Goal: Information Seeking & Learning: Compare options

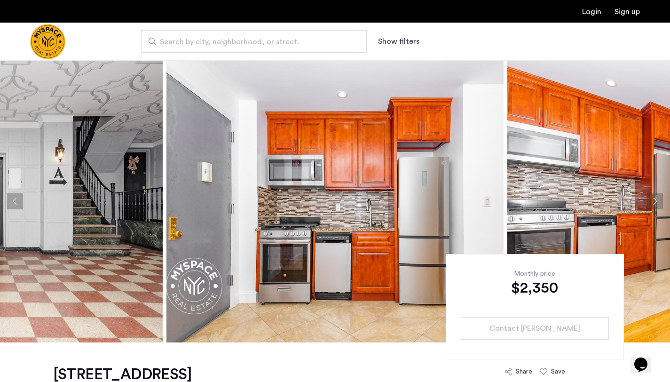
click at [46, 39] on img "Cazamio Logo" at bounding box center [47, 41] width 35 height 35
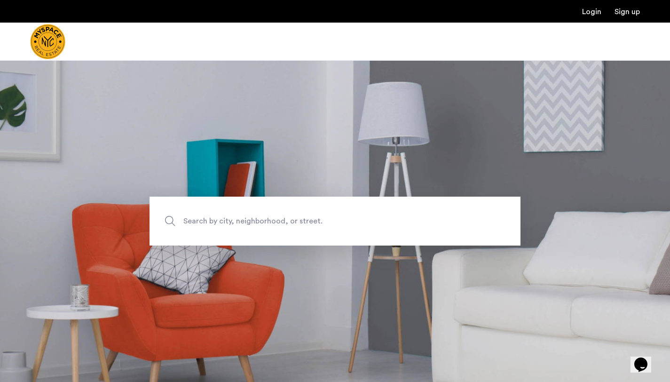
click at [255, 226] on span "Search by city, neighborhood, or street." at bounding box center [313, 221] width 260 height 13
click at [255, 226] on input "Search by city, neighborhood, or street." at bounding box center [335, 221] width 371 height 49
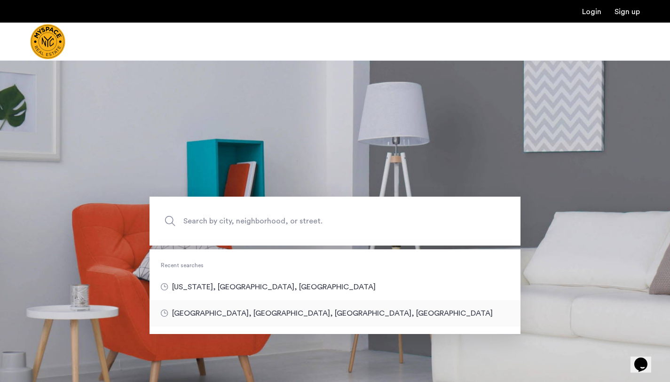
type input "**********"
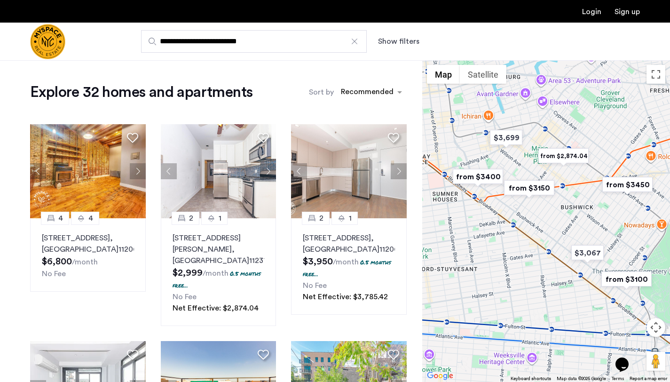
click at [564, 159] on img "from $2,874.04" at bounding box center [564, 155] width 58 height 21
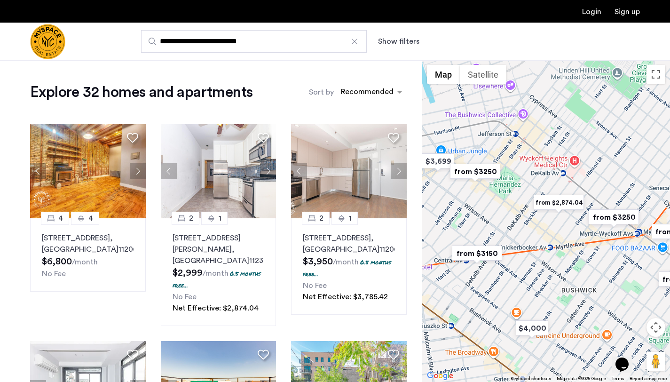
drag, startPoint x: 563, startPoint y: 262, endPoint x: 560, endPoint y: 240, distance: 22.3
click at [560, 240] on div at bounding box center [546, 221] width 248 height 322
click at [480, 256] on img "from $3150" at bounding box center [477, 253] width 58 height 21
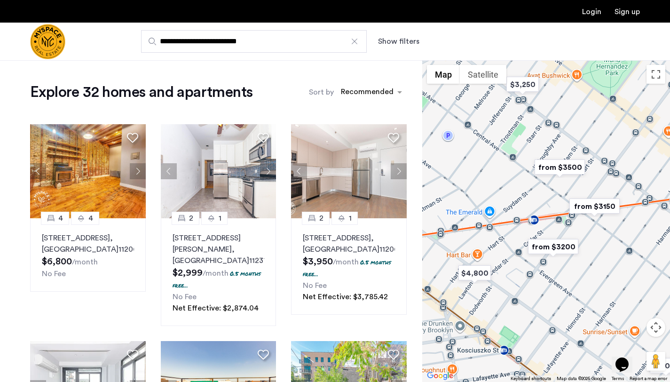
drag, startPoint x: 596, startPoint y: 241, endPoint x: 578, endPoint y: 246, distance: 18.6
click at [578, 246] on div at bounding box center [546, 221] width 248 height 322
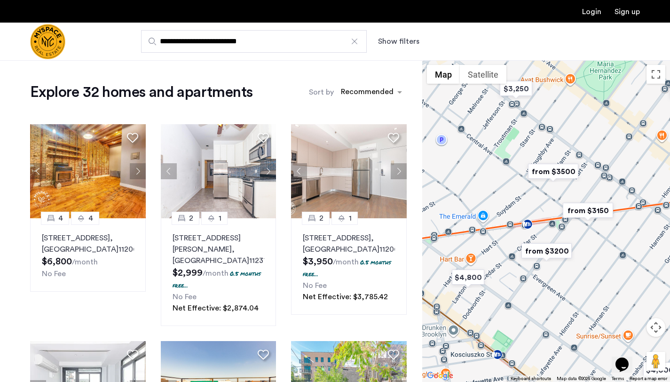
click at [582, 217] on img "from $3150" at bounding box center [588, 210] width 58 height 21
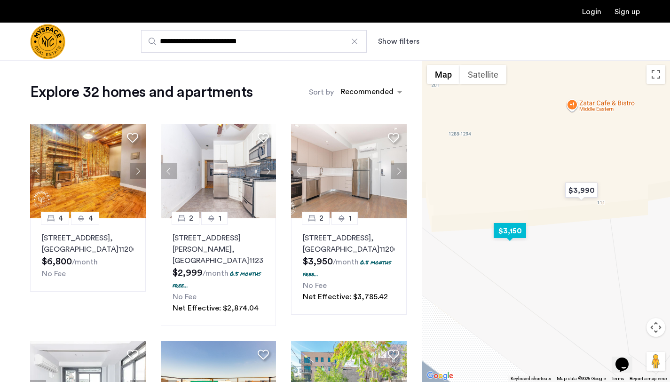
click at [513, 231] on img "$3,150" at bounding box center [510, 230] width 40 height 21
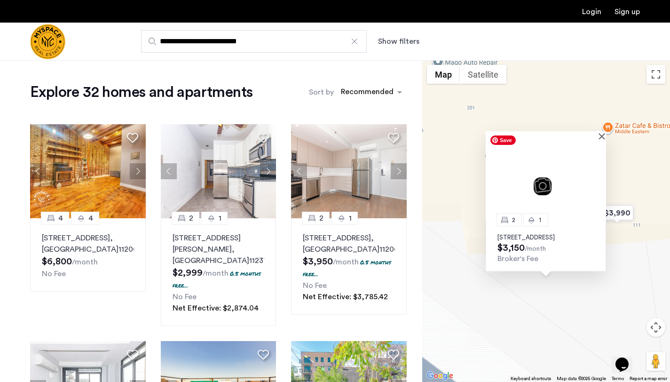
click at [602, 139] on img at bounding box center [546, 179] width 120 height 80
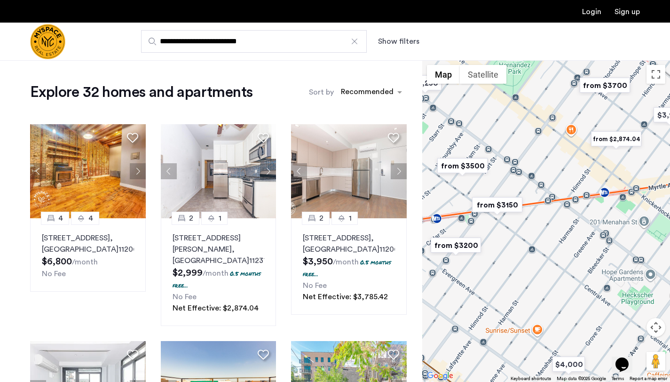
drag, startPoint x: 588, startPoint y: 189, endPoint x: 512, endPoint y: 200, distance: 77.0
click at [512, 200] on img "from $3150" at bounding box center [497, 204] width 58 height 21
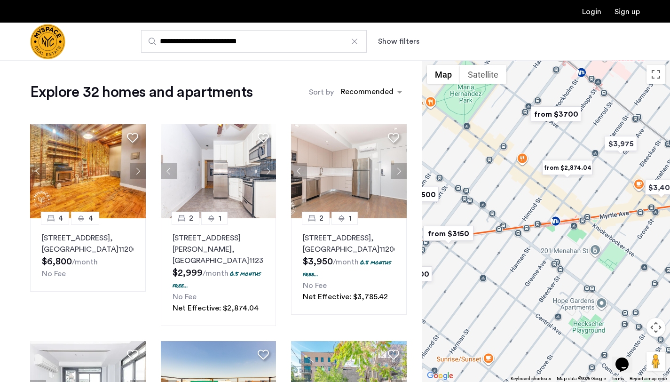
drag, startPoint x: 610, startPoint y: 177, endPoint x: 569, endPoint y: 203, distance: 48.4
click at [569, 203] on div at bounding box center [546, 221] width 248 height 322
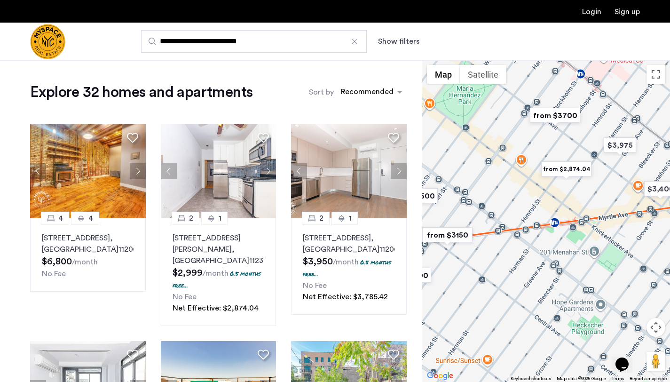
click at [569, 172] on img "from $2,874.04" at bounding box center [566, 168] width 58 height 21
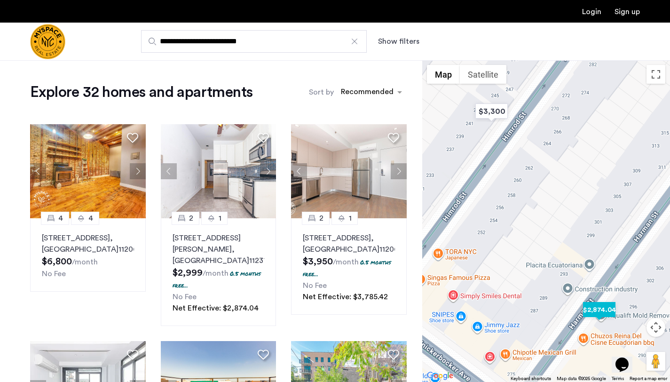
click at [590, 314] on img "$2,874.04" at bounding box center [599, 309] width 40 height 21
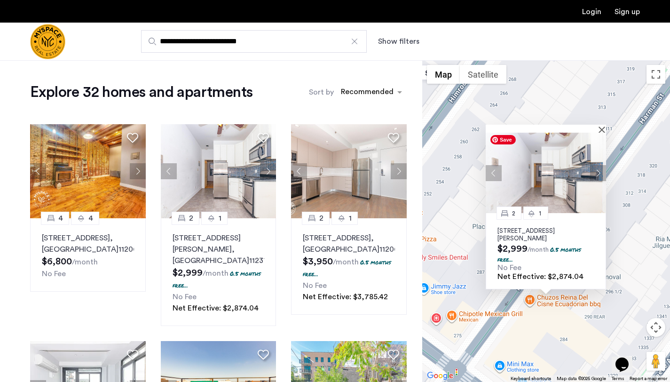
click at [574, 181] on img at bounding box center [546, 173] width 120 height 80
click at [606, 126] on div "2 1 290 Harman St, Unit 1RR, Brooklyn, NY 11237 $2,999 /month 0.5 months free..…" at bounding box center [546, 221] width 248 height 322
click at [599, 129] on div at bounding box center [543, 129] width 114 height 8
click at [600, 128] on div at bounding box center [546, 129] width 120 height 8
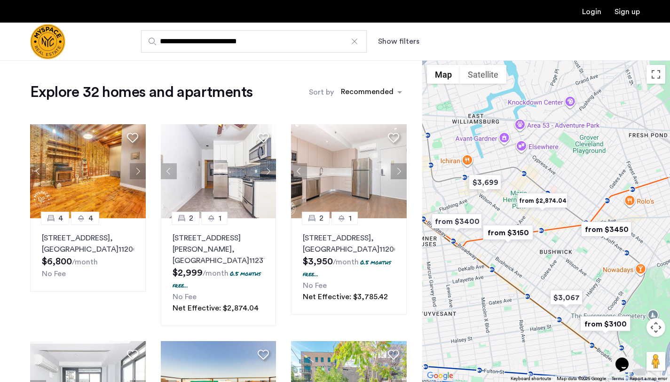
click at [385, 40] on button "Show filters" at bounding box center [398, 41] width 41 height 11
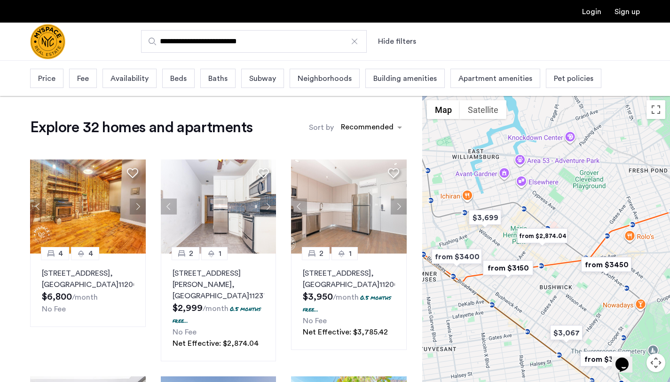
click at [48, 78] on span "Price" at bounding box center [46, 78] width 17 height 11
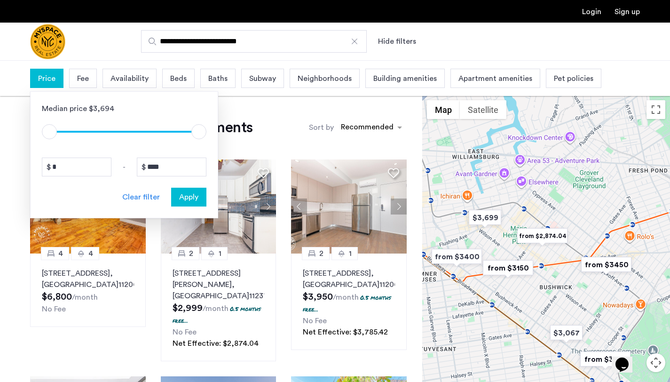
click at [54, 79] on span "Price" at bounding box center [46, 78] width 17 height 11
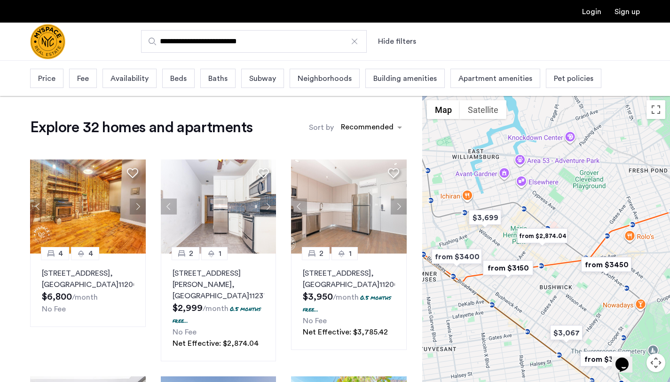
click at [166, 78] on div "Beds" at bounding box center [178, 78] width 32 height 19
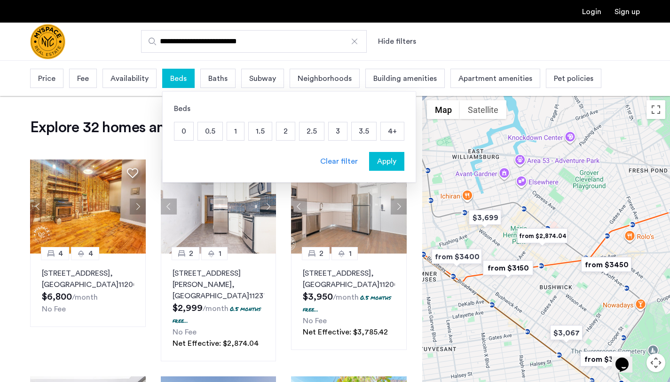
click at [217, 131] on p "0.5" at bounding box center [210, 131] width 24 height 18
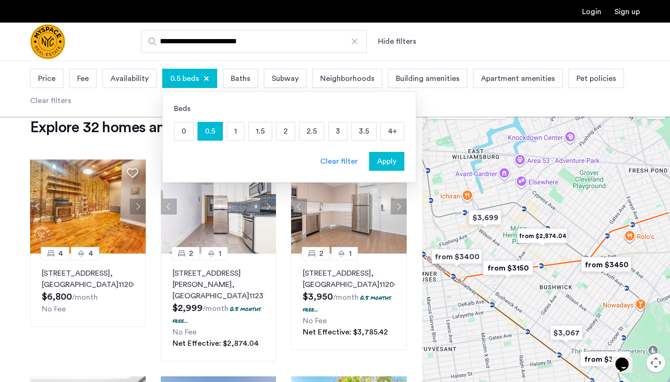
click at [186, 130] on p "0" at bounding box center [183, 131] width 19 height 18
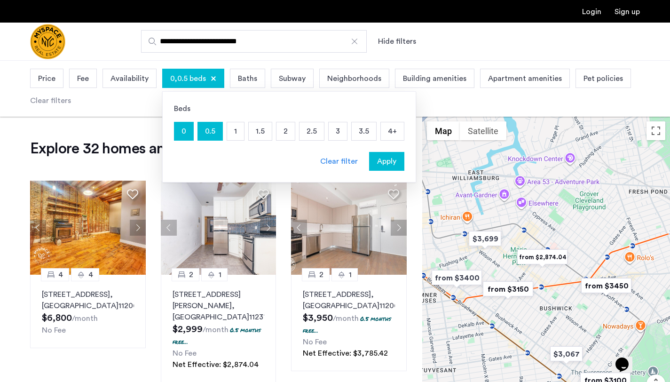
click at [236, 130] on p "1" at bounding box center [235, 131] width 17 height 18
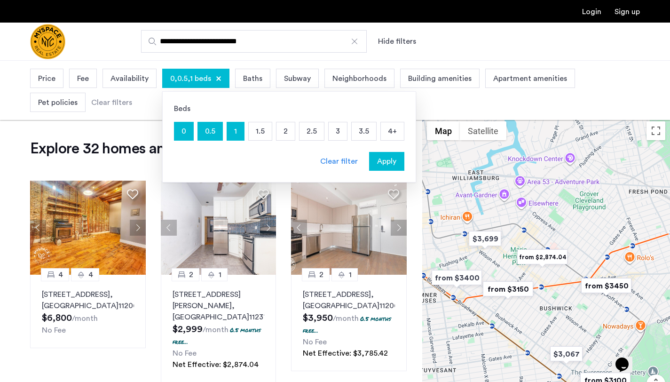
click at [367, 159] on div "Clear filter Apply" at bounding box center [289, 161] width 230 height 19
click at [383, 160] on span "Apply" at bounding box center [386, 161] width 19 height 11
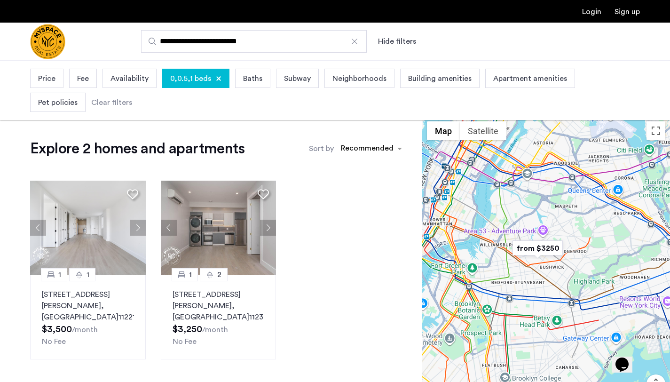
drag, startPoint x: 526, startPoint y: 237, endPoint x: 526, endPoint y: 245, distance: 8.9
click at [526, 245] on img "from $3250" at bounding box center [538, 247] width 58 height 21
drag, startPoint x: 195, startPoint y: 39, endPoint x: 155, endPoint y: 36, distance: 40.1
click at [155, 37] on input "**********" at bounding box center [254, 41] width 226 height 23
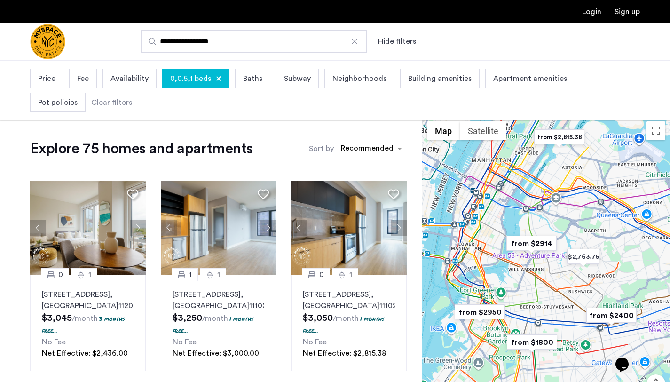
type input "**********"
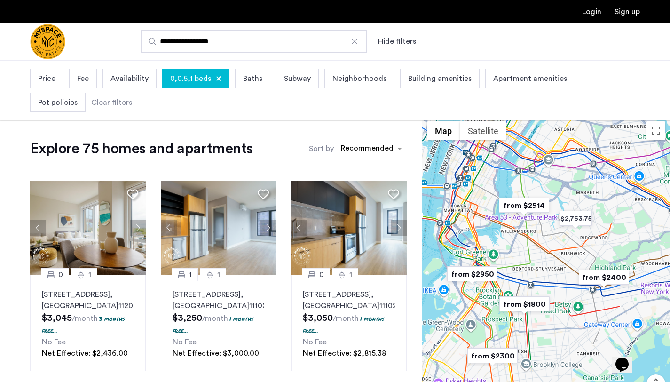
drag, startPoint x: 621, startPoint y: 291, endPoint x: 612, endPoint y: 250, distance: 41.9
click at [612, 250] on div at bounding box center [546, 278] width 248 height 322
click at [525, 303] on img "from $1800" at bounding box center [525, 303] width 58 height 21
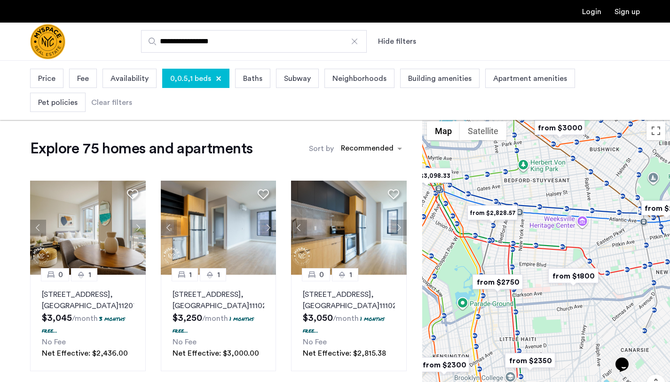
drag, startPoint x: 557, startPoint y: 231, endPoint x: 540, endPoint y: 244, distance: 21.1
click at [540, 244] on div "To navigate, press the arrow keys." at bounding box center [546, 278] width 248 height 322
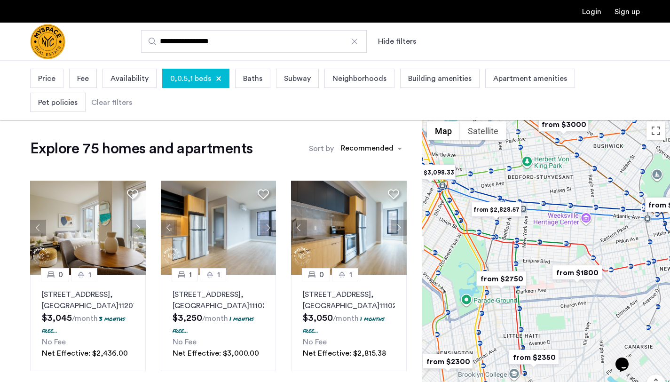
click at [571, 272] on img "from $1800" at bounding box center [577, 272] width 58 height 21
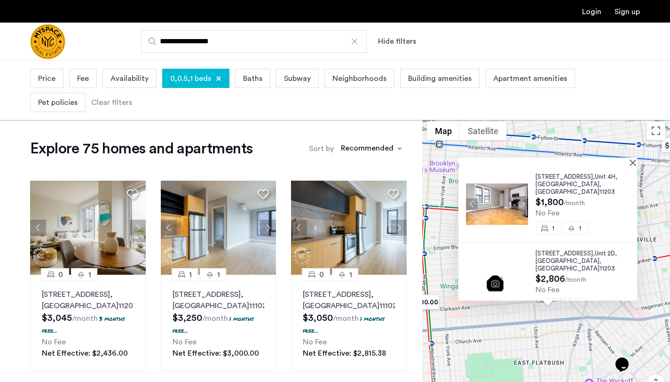
click at [542, 186] on span "Brooklyn" at bounding box center [568, 184] width 64 height 6
click at [631, 162] on div at bounding box center [544, 162] width 172 height 8
click at [635, 163] on div at bounding box center [547, 162] width 179 height 8
click at [636, 162] on button "Close" at bounding box center [634, 162] width 7 height 7
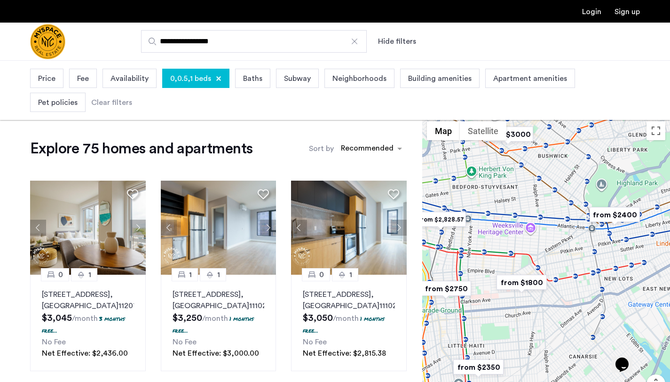
drag, startPoint x: 596, startPoint y: 242, endPoint x: 544, endPoint y: 266, distance: 57.0
click at [544, 267] on div at bounding box center [546, 278] width 248 height 322
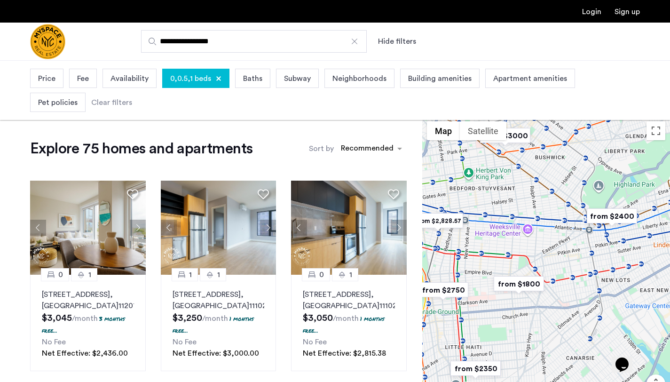
click at [607, 214] on img "from $2400" at bounding box center [612, 215] width 58 height 21
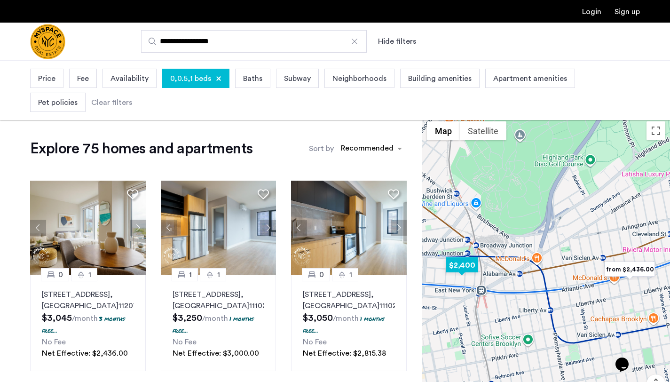
click at [461, 266] on img "$2,400" at bounding box center [462, 264] width 40 height 21
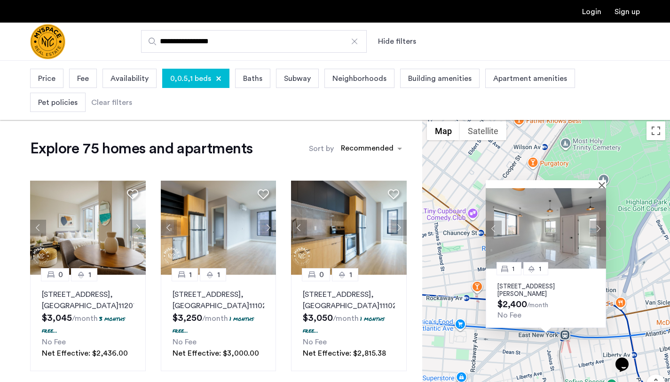
click at [653, 309] on div "1 1 14 Havens Pl, Unit 1A, Brooklyn, NY 11233 $2,400 /month No Fee" at bounding box center [546, 278] width 248 height 322
click at [602, 185] on button "Close" at bounding box center [603, 184] width 7 height 7
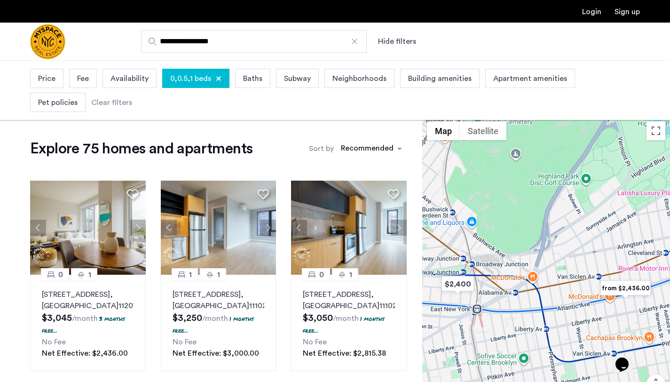
drag, startPoint x: 654, startPoint y: 275, endPoint x: 563, endPoint y: 249, distance: 94.4
click at [563, 249] on div at bounding box center [546, 278] width 248 height 322
click at [604, 283] on img "from $2,436.00" at bounding box center [626, 287] width 58 height 21
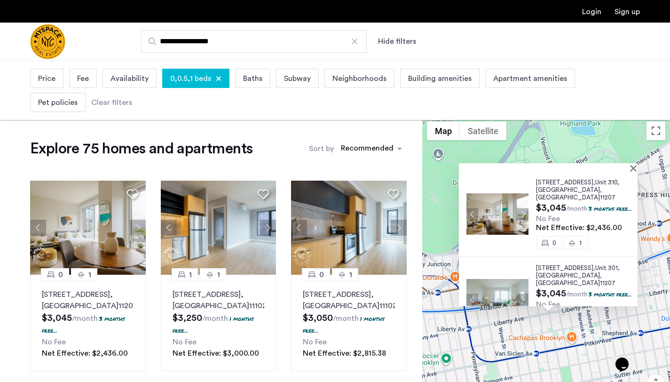
click at [635, 171] on div at bounding box center [548, 167] width 179 height 8
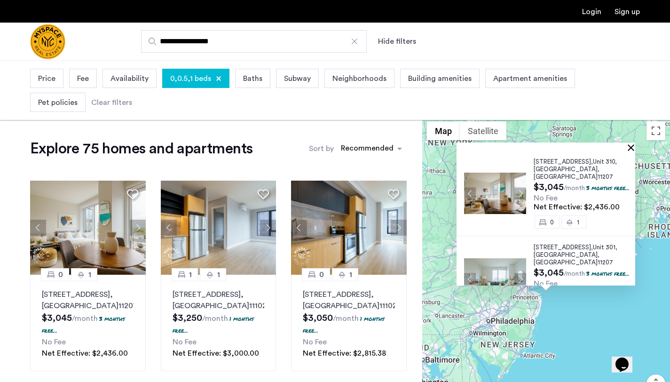
click at [636, 149] on button "Close" at bounding box center [633, 147] width 7 height 7
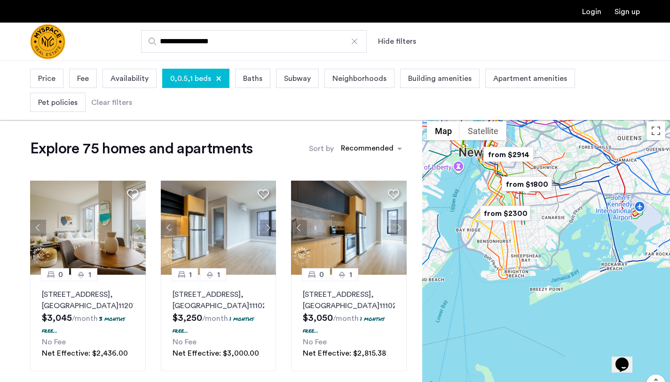
drag, startPoint x: 536, startPoint y: 234, endPoint x: 540, endPoint y: 290, distance: 56.5
click at [540, 290] on div at bounding box center [546, 278] width 248 height 322
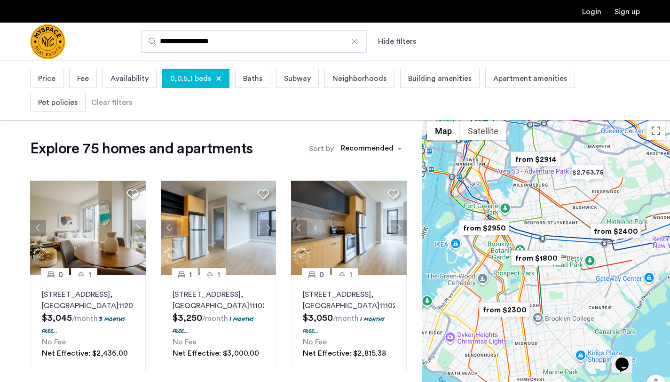
drag, startPoint x: 520, startPoint y: 211, endPoint x: 518, endPoint y: 248, distance: 37.2
click at [519, 248] on img "from $1800" at bounding box center [536, 257] width 58 height 21
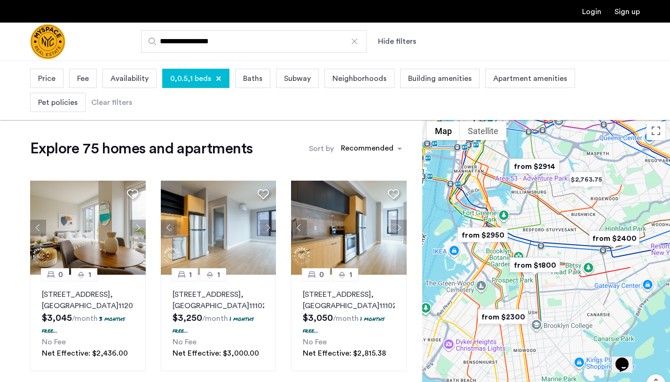
drag, startPoint x: 518, startPoint y: 293, endPoint x: 517, endPoint y: 301, distance: 8.5
click at [517, 301] on div at bounding box center [546, 278] width 248 height 322
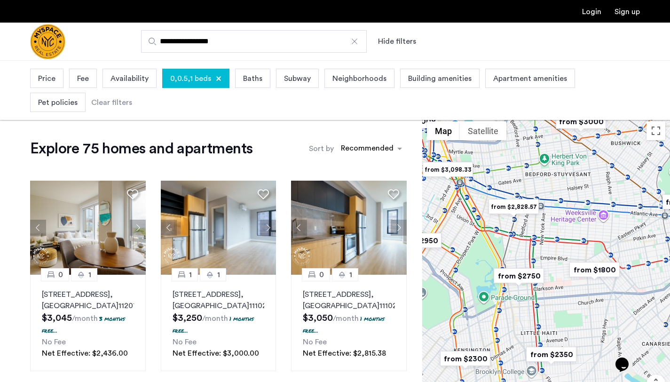
drag, startPoint x: 533, startPoint y: 277, endPoint x: 526, endPoint y: 296, distance: 20.3
click at [526, 296] on div at bounding box center [546, 278] width 248 height 322
click at [471, 355] on img "from $2300" at bounding box center [465, 357] width 58 height 21
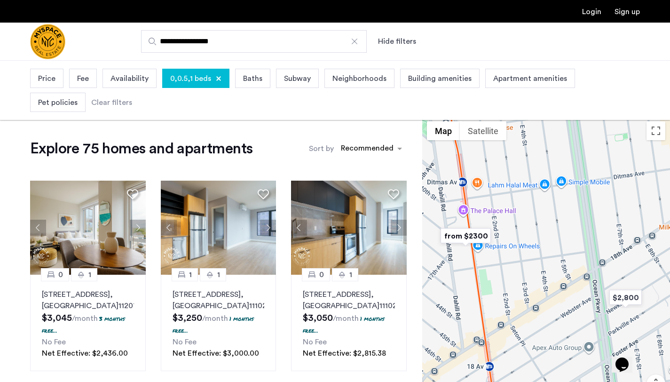
click at [470, 242] on img "from $2300" at bounding box center [466, 235] width 58 height 21
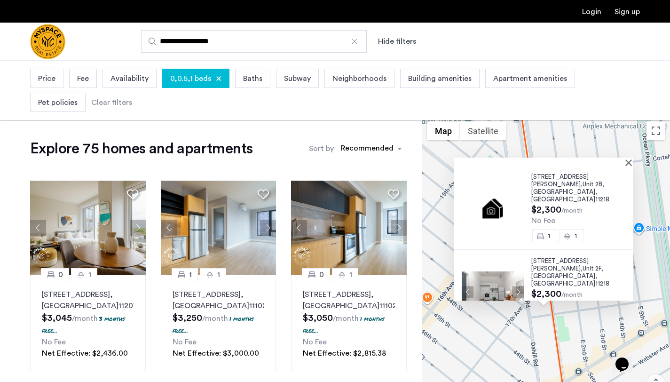
scroll to position [5, 0]
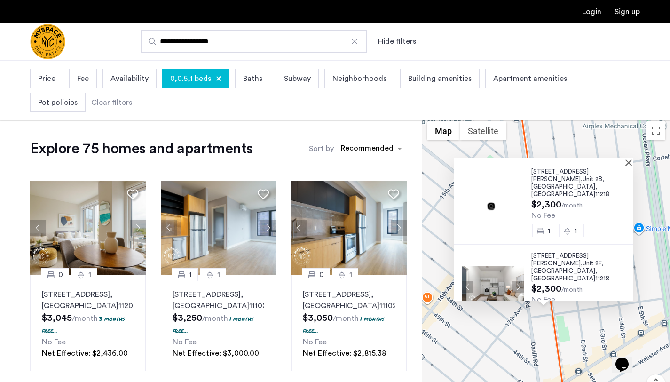
click at [548, 252] on span "824 McDonald Avenue," at bounding box center [559, 259] width 57 height 14
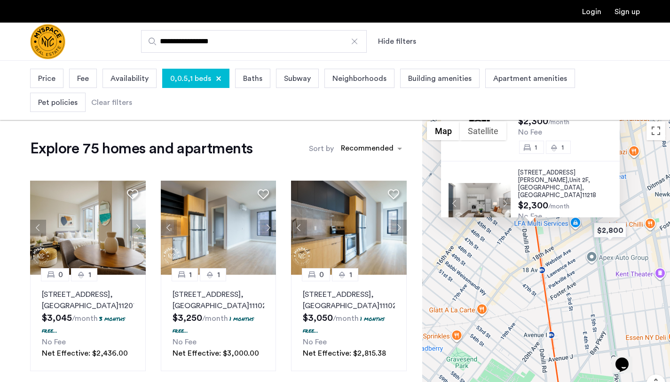
scroll to position [0, 0]
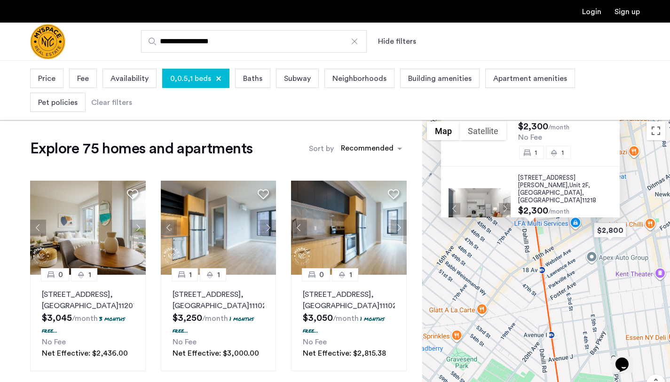
drag, startPoint x: 602, startPoint y: 266, endPoint x: 601, endPoint y: 336, distance: 70.1
click at [601, 336] on div "824 McDonald Avenue, Unit 2B, Brooklyn , NY 11218 $2,300 /month No Fee 1 1 824 …" at bounding box center [546, 278] width 248 height 322
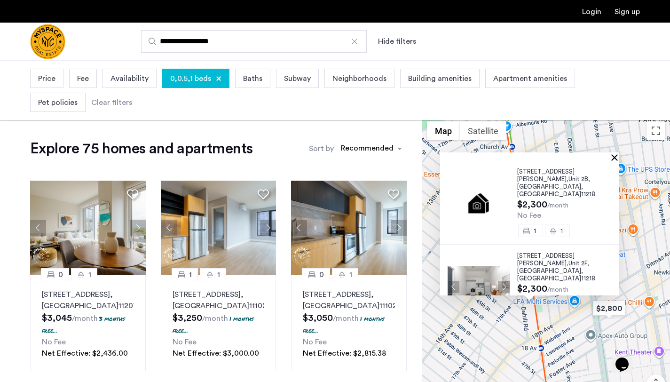
click at [620, 158] on button "Close" at bounding box center [616, 157] width 7 height 7
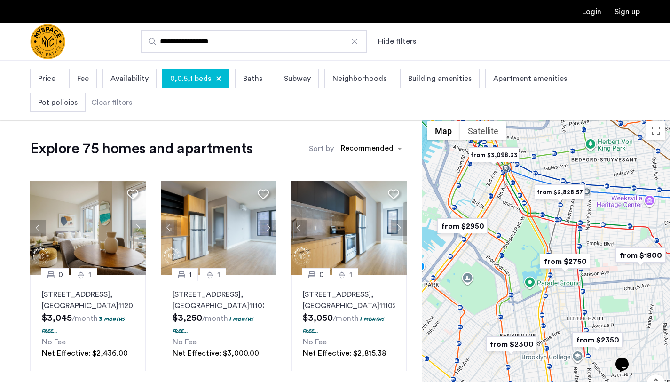
drag, startPoint x: 562, startPoint y: 176, endPoint x: 508, endPoint y: 302, distance: 137.3
click at [508, 302] on div at bounding box center [546, 278] width 248 height 322
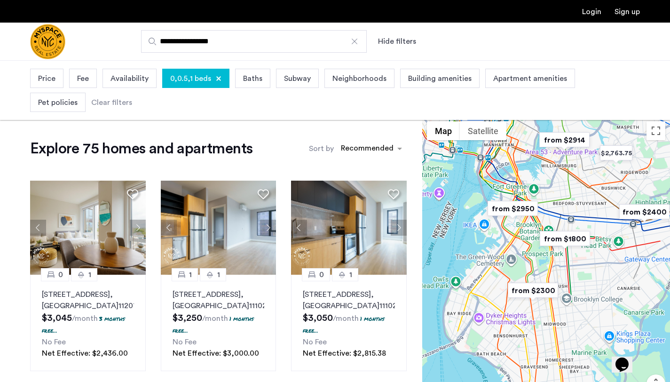
drag, startPoint x: 605, startPoint y: 174, endPoint x: 527, endPoint y: 252, distance: 110.4
click at [527, 253] on div at bounding box center [546, 278] width 248 height 322
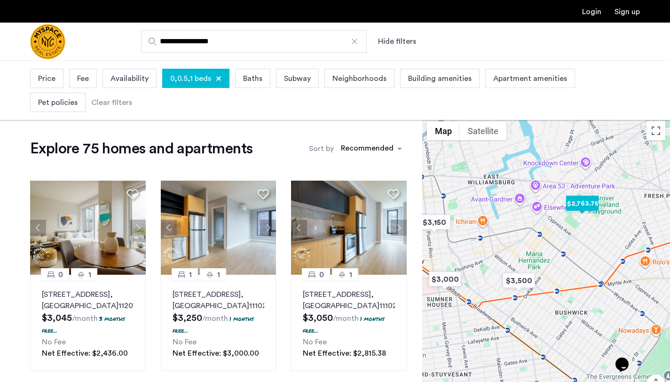
click at [586, 202] on img "$2,763.75" at bounding box center [582, 203] width 40 height 21
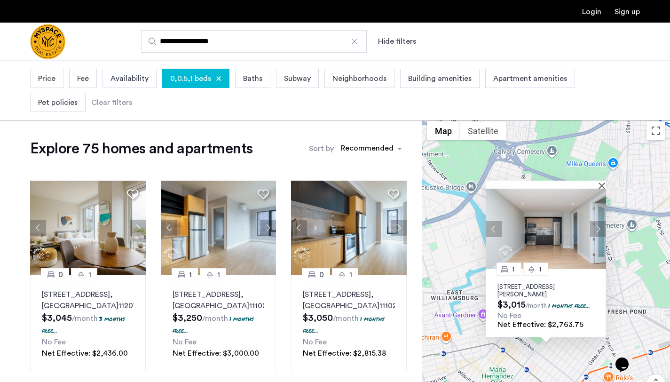
click at [606, 229] on div "1 1 1874 Hart St, Unit 4B, Ridgewood, NY 11385 $3,015 /month 1 months free... N…" at bounding box center [546, 278] width 248 height 322
click at [602, 229] on button "Next apartment" at bounding box center [598, 229] width 16 height 16
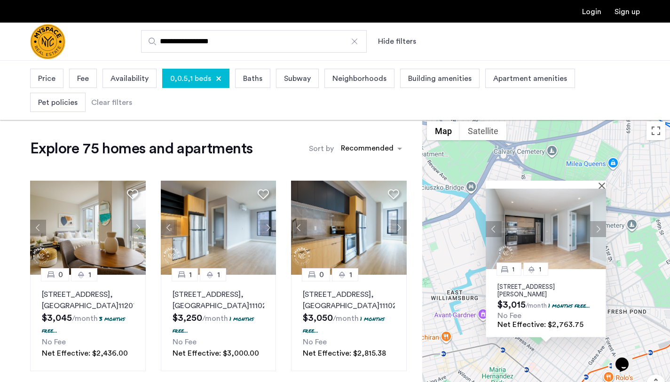
click at [580, 269] on div "1 1 1874 Hart St, Unit 4B, Ridgewood, NY 11385 $3,015 /month 1 months free... N…" at bounding box center [546, 303] width 120 height 68
click at [604, 216] on img at bounding box center [546, 229] width 120 height 80
click at [602, 182] on button "Close" at bounding box center [603, 185] width 7 height 7
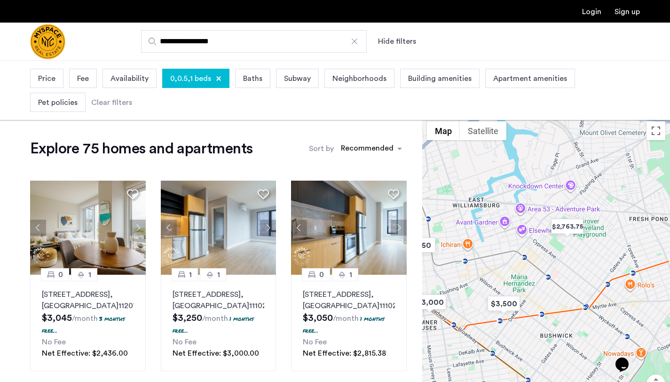
drag, startPoint x: 572, startPoint y: 264, endPoint x: 594, endPoint y: 170, distance: 96.5
click at [594, 170] on div at bounding box center [546, 278] width 248 height 322
click at [572, 224] on img "$2,763.75" at bounding box center [567, 226] width 40 height 21
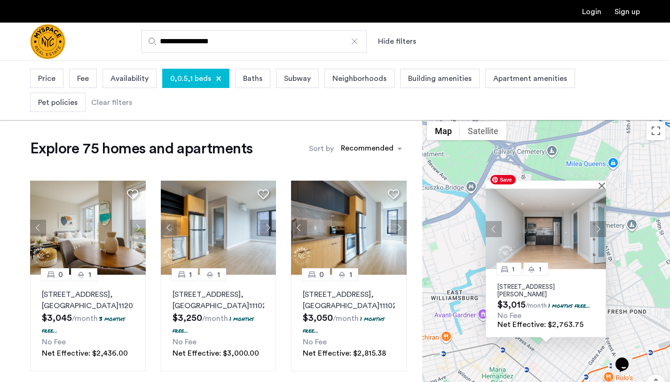
click at [598, 228] on button "Next apartment" at bounding box center [598, 229] width 16 height 16
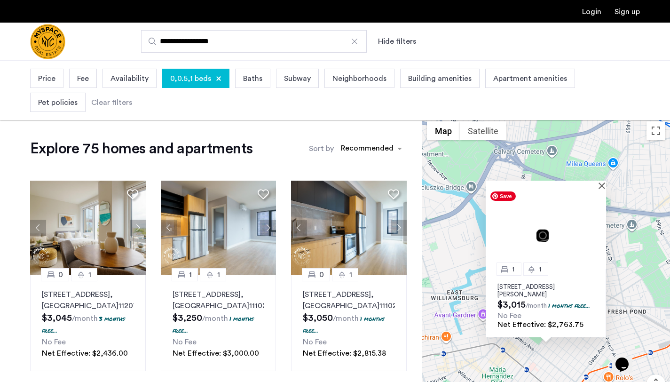
click at [598, 228] on img at bounding box center [546, 229] width 120 height 80
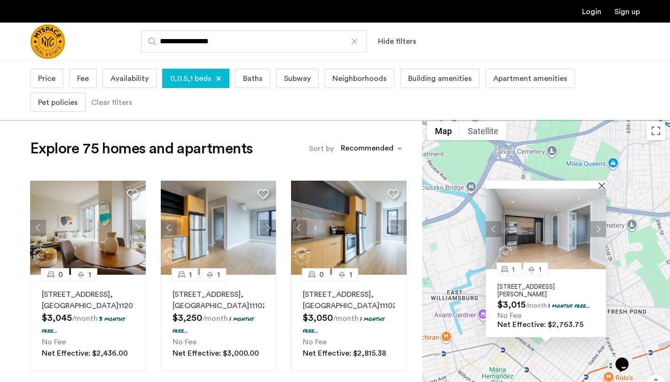
click at [606, 189] on img at bounding box center [666, 229] width 120 height 80
click at [602, 189] on img at bounding box center [546, 229] width 120 height 80
click at [603, 182] on button "Close" at bounding box center [603, 185] width 7 height 7
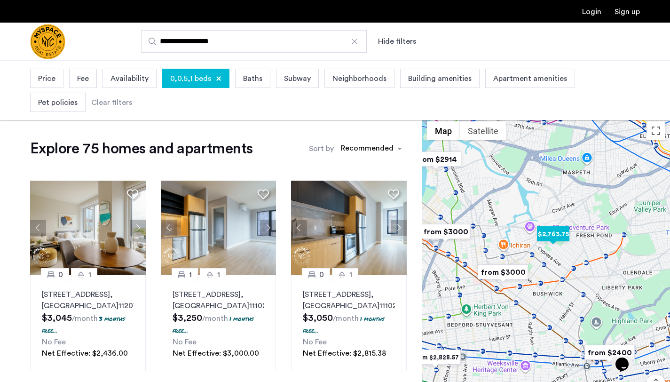
drag, startPoint x: 521, startPoint y: 307, endPoint x: 542, endPoint y: 230, distance: 79.3
click at [542, 230] on img "$2,763.75" at bounding box center [553, 233] width 40 height 21
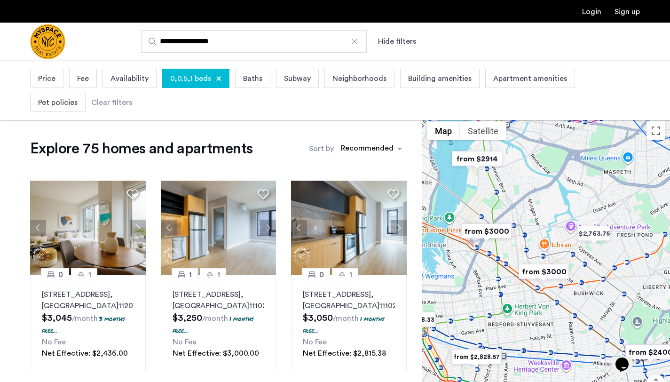
drag, startPoint x: 498, startPoint y: 283, endPoint x: 540, endPoint y: 283, distance: 41.4
click at [540, 283] on div at bounding box center [546, 278] width 248 height 322
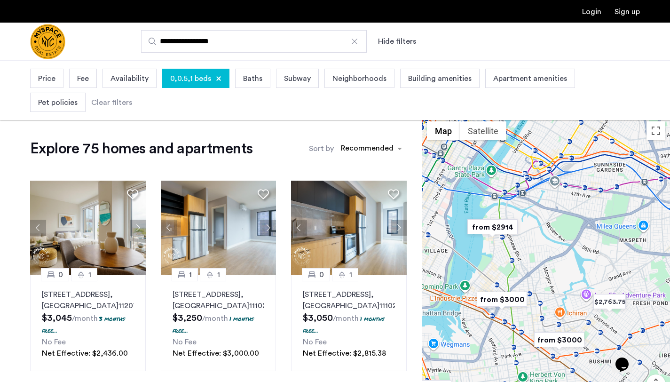
drag, startPoint x: 512, startPoint y: 174, endPoint x: 529, endPoint y: 242, distance: 69.5
click at [529, 243] on div at bounding box center [546, 278] width 248 height 322
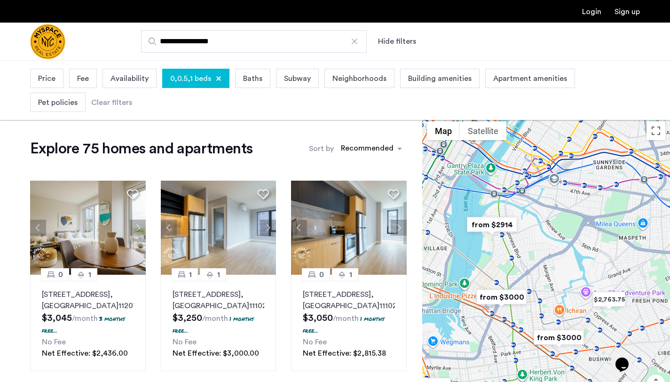
click at [497, 225] on img "from $2914" at bounding box center [492, 224] width 58 height 21
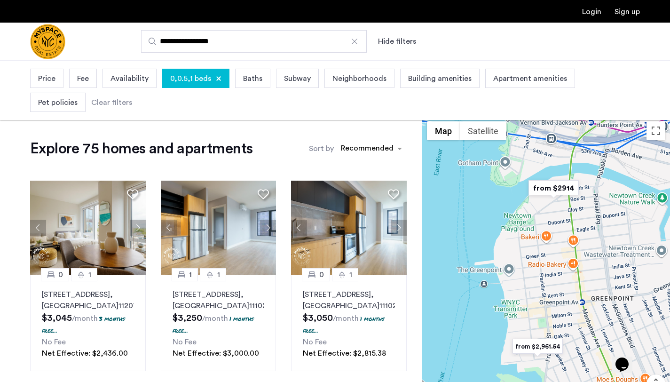
click at [544, 349] on img "from $2,961.54" at bounding box center [538, 346] width 58 height 21
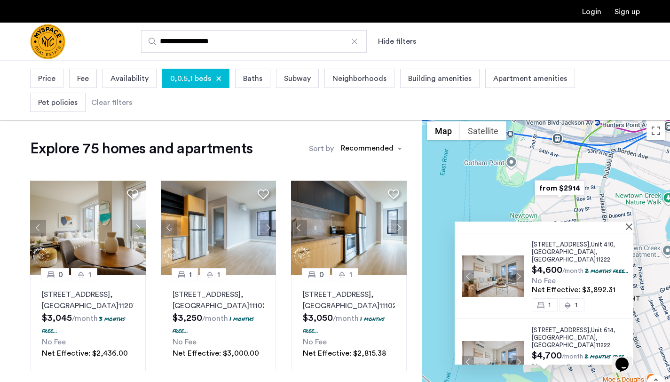
scroll to position [82, 0]
click at [565, 185] on img "from $2914" at bounding box center [560, 187] width 58 height 21
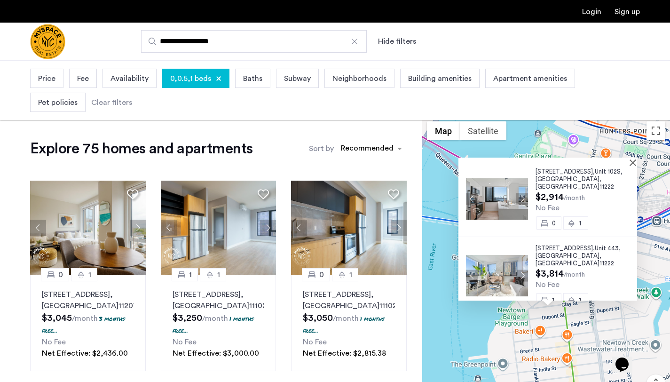
scroll to position [0, 0]
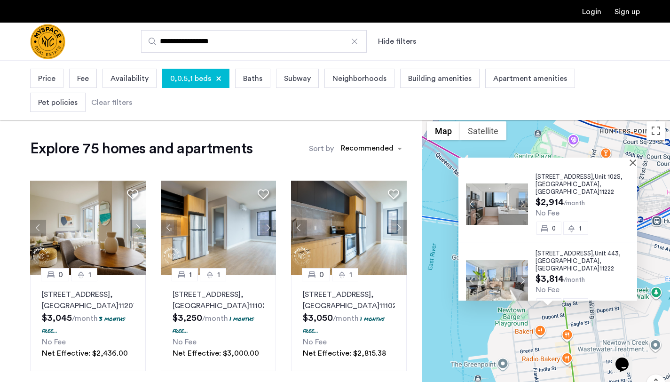
click at [555, 179] on span "77 Commercial Street," at bounding box center [565, 176] width 59 height 6
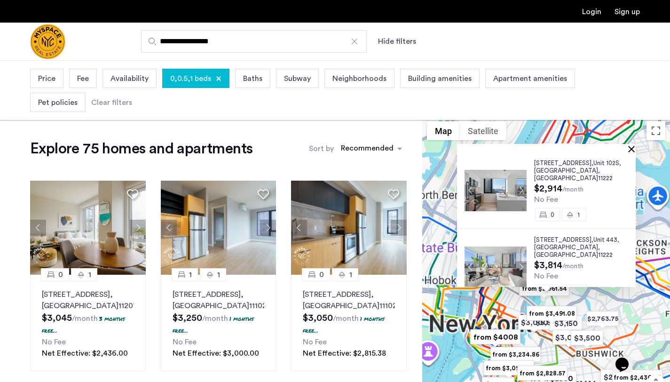
click at [637, 150] on button "Close" at bounding box center [633, 148] width 7 height 7
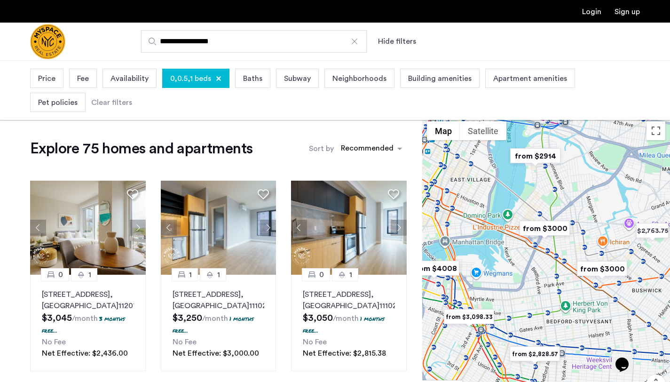
drag, startPoint x: 553, startPoint y: 290, endPoint x: 548, endPoint y: 266, distance: 25.0
click at [548, 266] on div "To navigate, press the arrow keys." at bounding box center [546, 278] width 248 height 322
click at [401, 226] on button "Next apartment" at bounding box center [399, 228] width 16 height 16
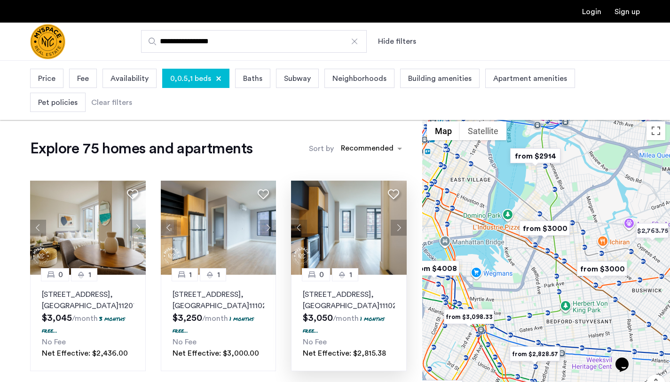
click at [401, 226] on button "Next apartment" at bounding box center [399, 228] width 16 height 16
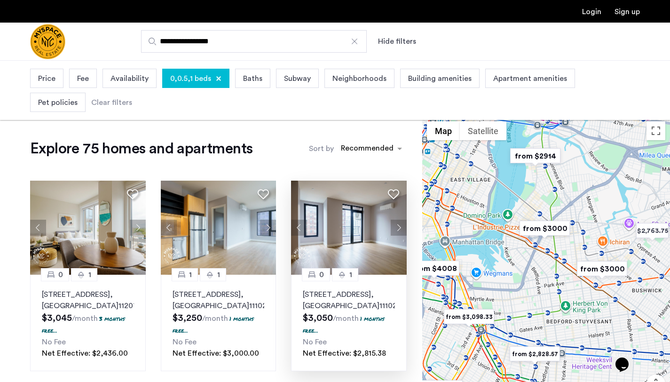
click at [354, 293] on p "26-25 4th Street, Unit 806, Queens , NY 11102" at bounding box center [349, 300] width 92 height 23
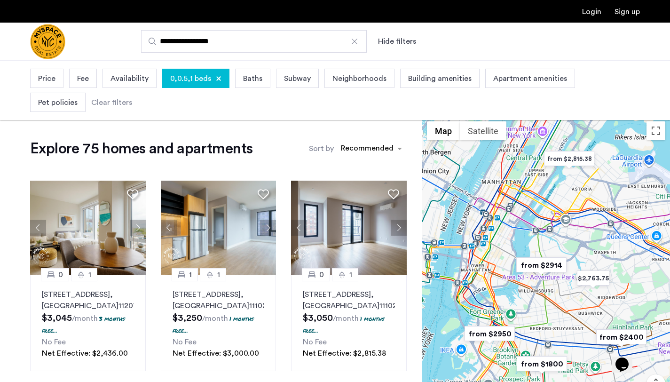
drag, startPoint x: 481, startPoint y: 237, endPoint x: 481, endPoint y: 286, distance: 49.4
click at [481, 286] on div "To navigate, press the arrow keys." at bounding box center [546, 278] width 248 height 322
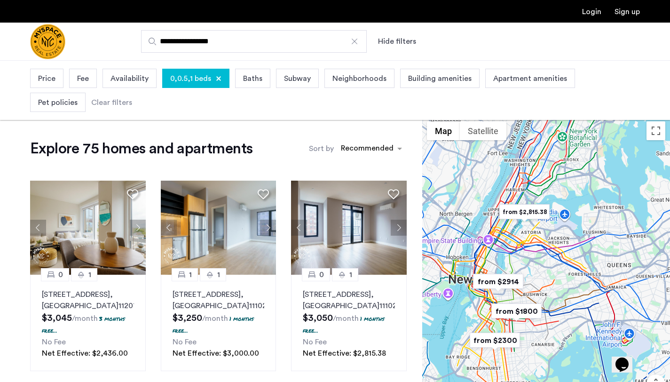
drag, startPoint x: 520, startPoint y: 277, endPoint x: 513, endPoint y: 259, distance: 19.9
click at [513, 271] on img "from $2914" at bounding box center [498, 281] width 58 height 21
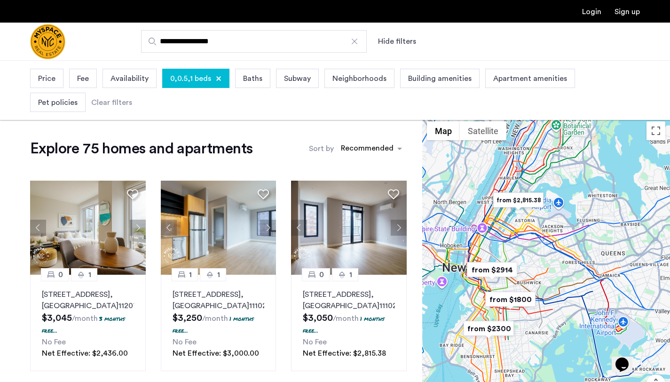
click at [522, 202] on img "from $2,815.38" at bounding box center [518, 199] width 58 height 21
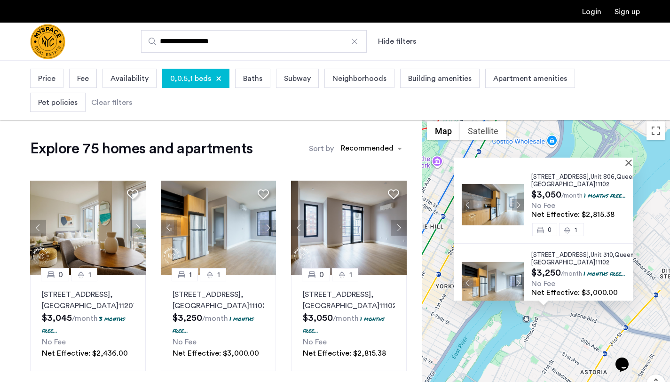
click at [595, 185] on span "11102" at bounding box center [602, 184] width 14 height 6
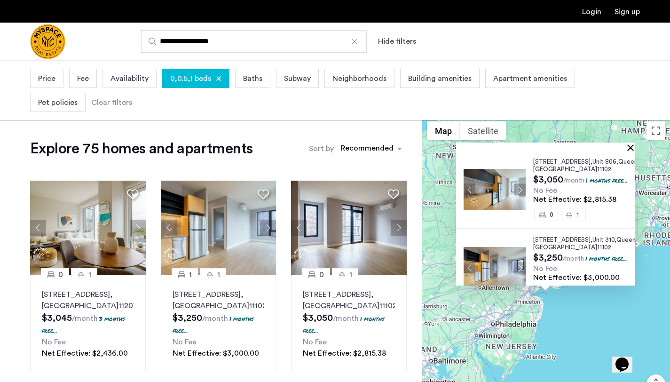
click at [635, 148] on button "Close" at bounding box center [632, 147] width 7 height 7
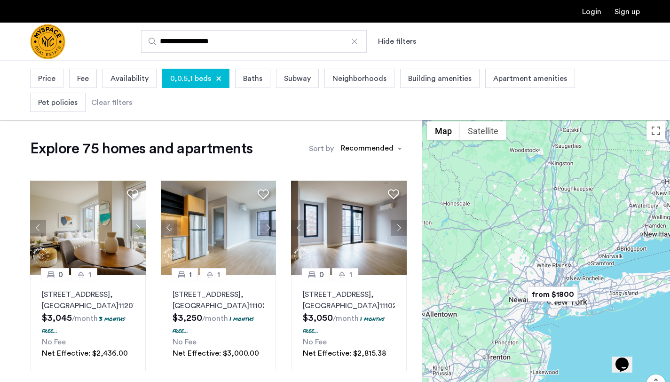
drag, startPoint x: 574, startPoint y: 334, endPoint x: 555, endPoint y: 270, distance: 66.8
click at [555, 270] on div at bounding box center [546, 278] width 248 height 322
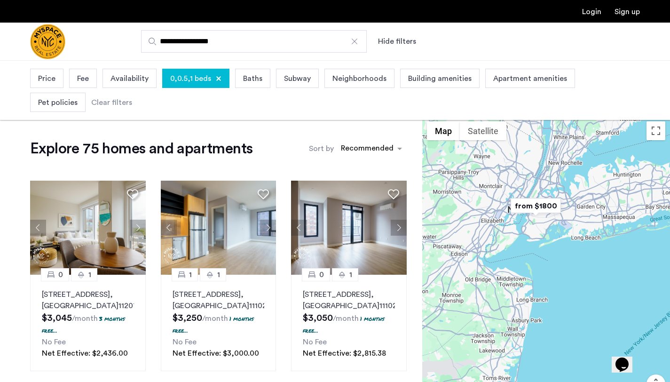
drag, startPoint x: 514, startPoint y: 137, endPoint x: 579, endPoint y: 295, distance: 171.0
click at [580, 295] on div at bounding box center [546, 278] width 248 height 322
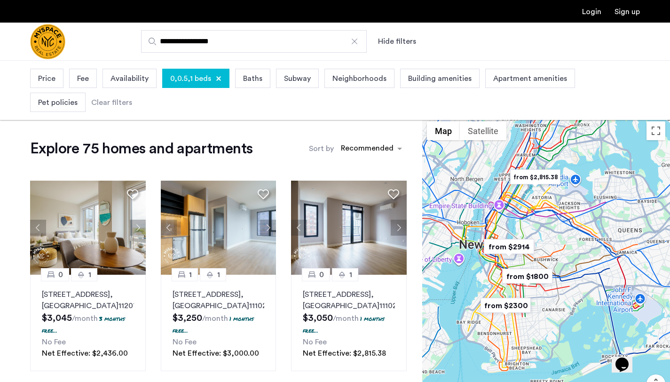
drag, startPoint x: 548, startPoint y: 271, endPoint x: 548, endPoint y: 252, distance: 18.3
click at [548, 252] on div at bounding box center [546, 278] width 248 height 322
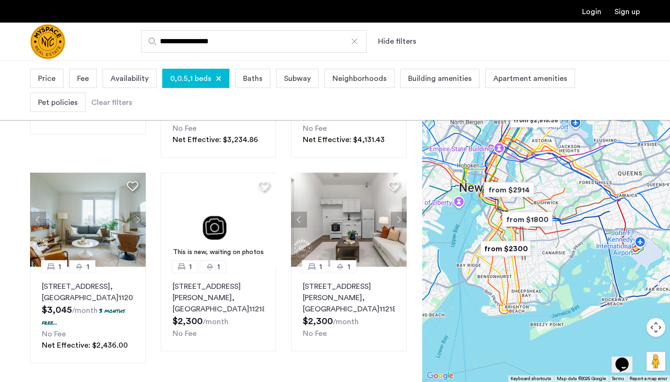
scroll to position [438, 0]
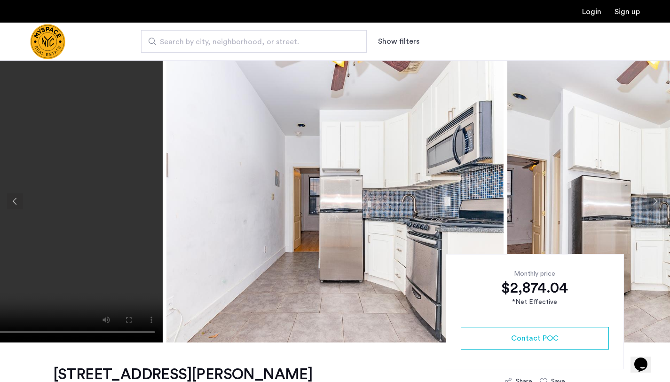
click at [656, 197] on button "Next apartment" at bounding box center [655, 201] width 16 height 16
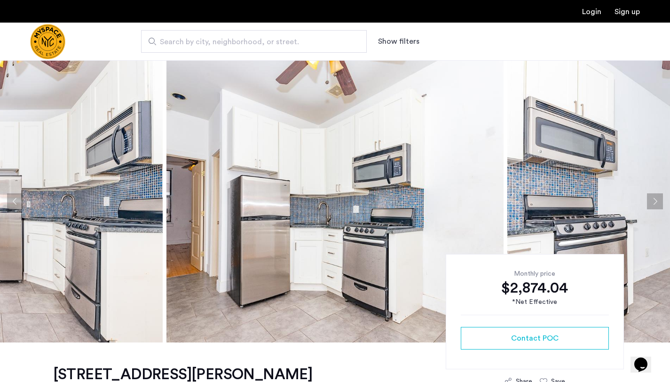
click at [656, 197] on button "Next apartment" at bounding box center [655, 201] width 16 height 16
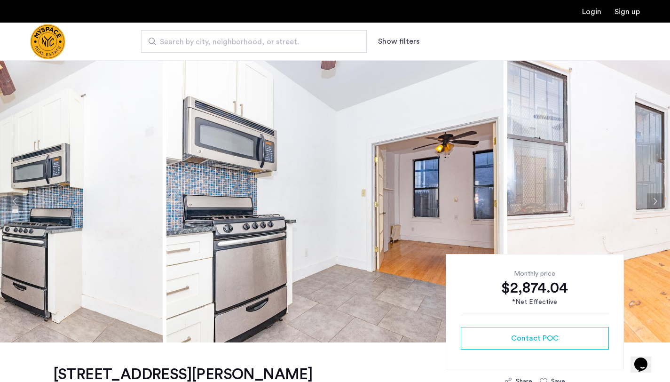
click at [656, 197] on button "Next apartment" at bounding box center [655, 201] width 16 height 16
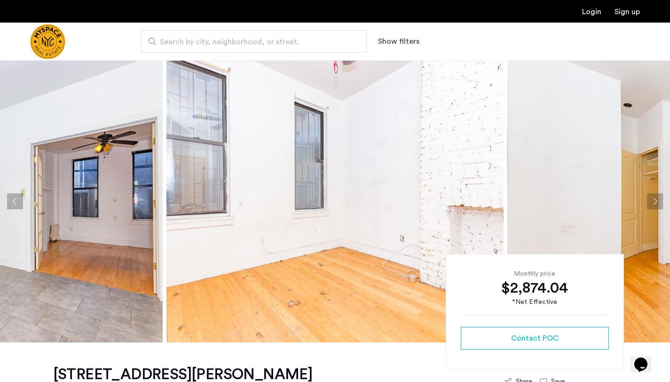
click at [656, 197] on button "Next apartment" at bounding box center [655, 201] width 16 height 16
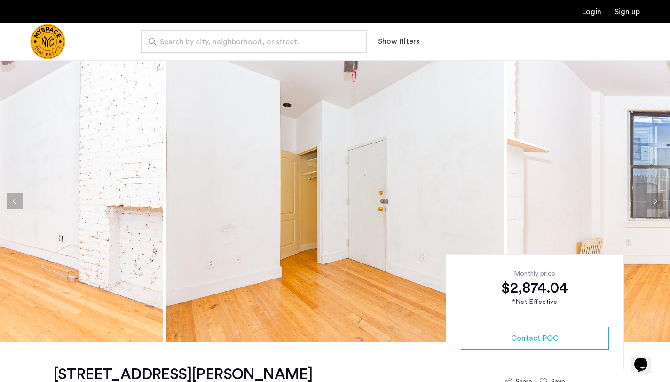
click at [656, 197] on button "Next apartment" at bounding box center [655, 201] width 16 height 16
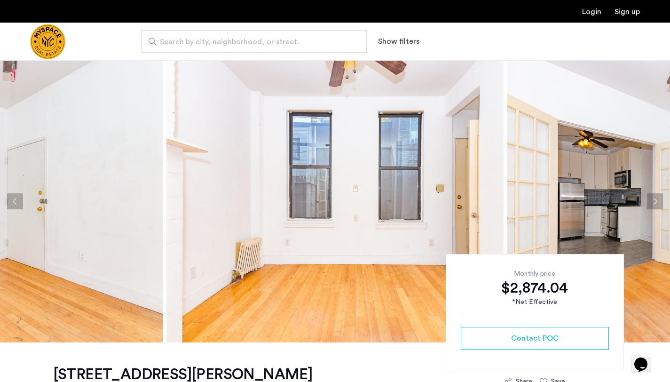
click at [656, 197] on button "Next apartment" at bounding box center [655, 201] width 16 height 16
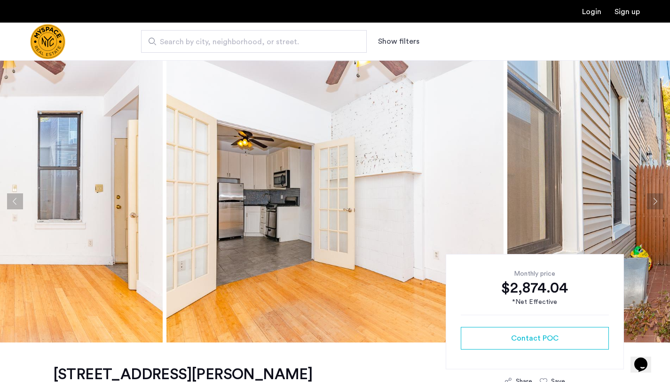
click at [656, 197] on button "Next apartment" at bounding box center [655, 201] width 16 height 16
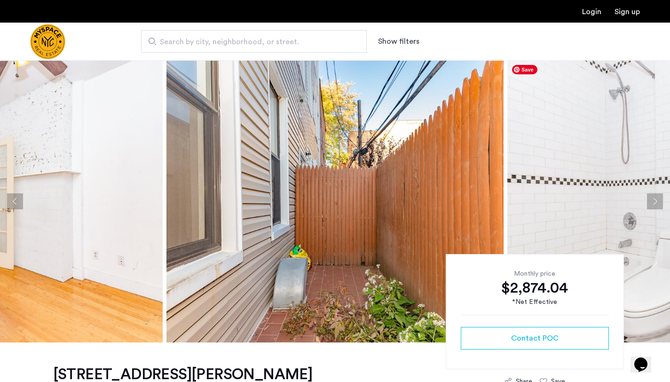
click at [655, 204] on button "Next apartment" at bounding box center [655, 201] width 16 height 16
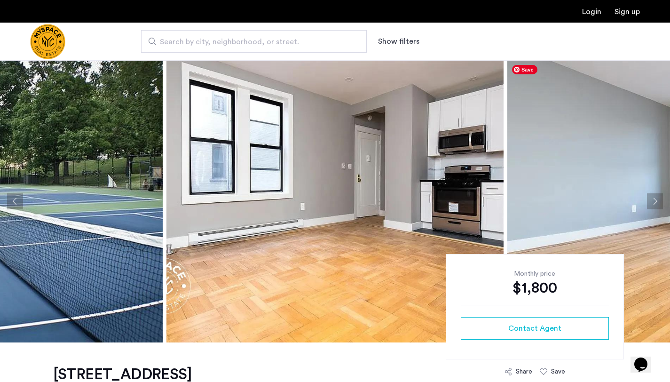
click at [658, 202] on button "Next apartment" at bounding box center [655, 201] width 16 height 16
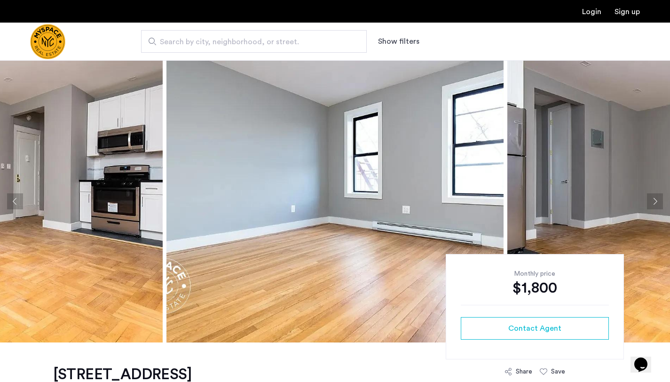
click at [658, 202] on button "Next apartment" at bounding box center [655, 201] width 16 height 16
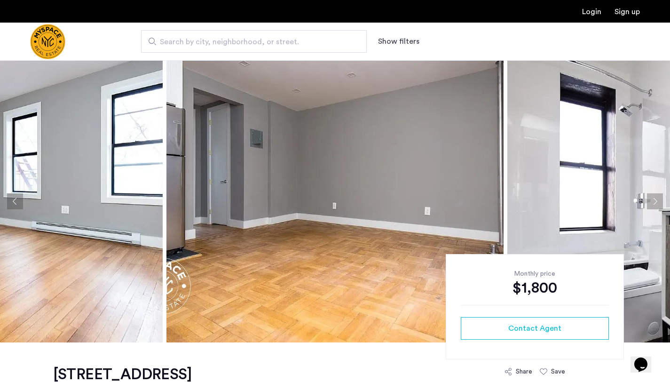
click at [658, 202] on button "Next apartment" at bounding box center [655, 201] width 16 height 16
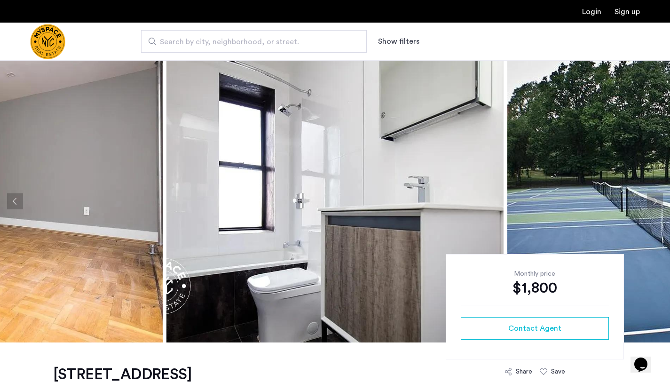
click at [658, 202] on button "Next apartment" at bounding box center [655, 201] width 16 height 16
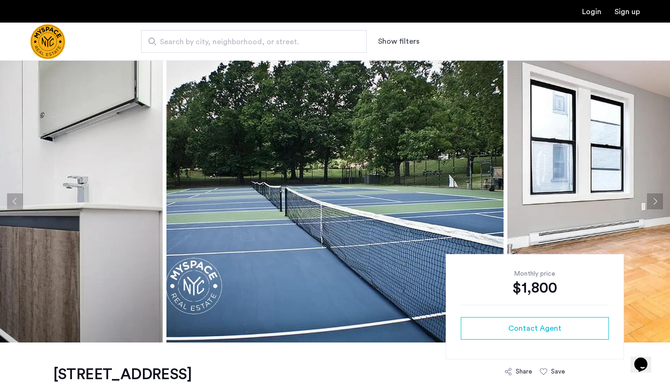
click at [658, 202] on button "Next apartment" at bounding box center [655, 201] width 16 height 16
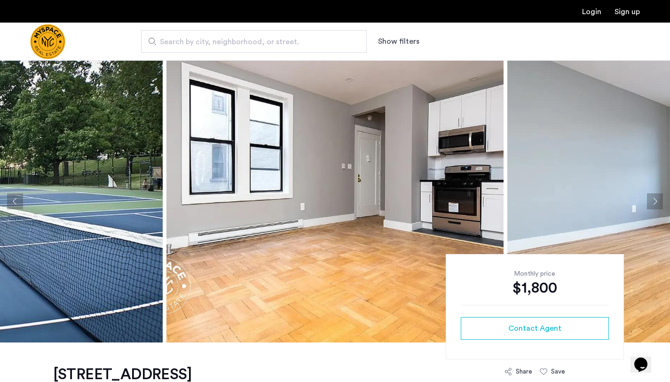
click at [658, 202] on button "Next apartment" at bounding box center [655, 201] width 16 height 16
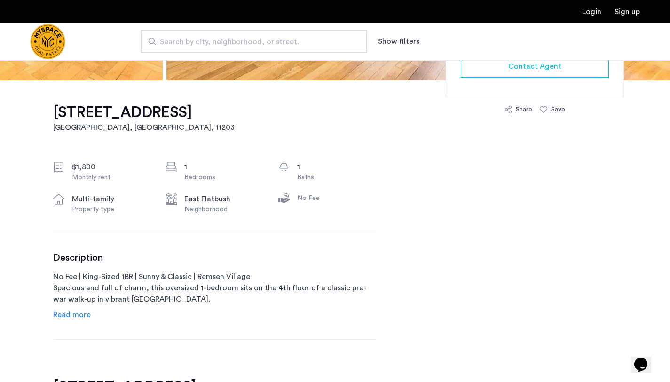
scroll to position [264, 0]
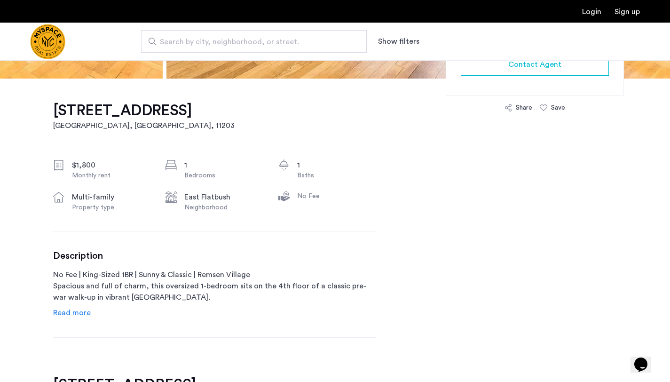
click at [73, 312] on span "Read more" at bounding box center [72, 313] width 38 height 8
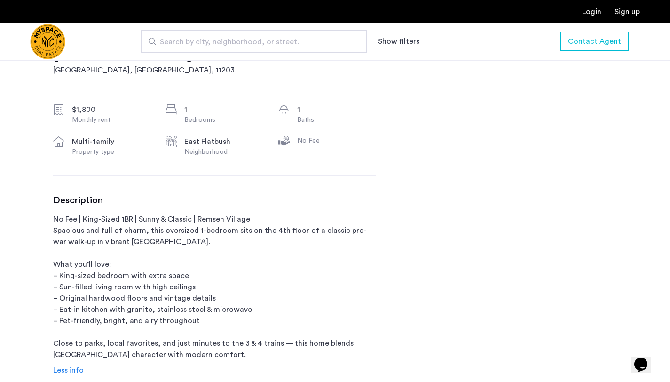
scroll to position [321, 0]
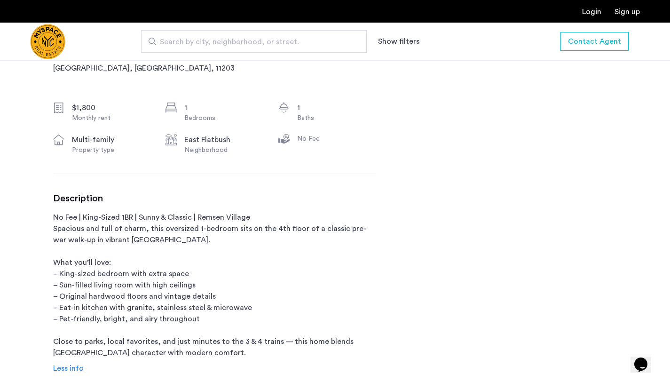
click at [174, 319] on p "No Fee | King-Sized 1BR | Sunny & Classic | Remsen Village Spacious and full of…" at bounding box center [214, 285] width 323 height 147
click at [176, 319] on p "No Fee | King-Sized 1BR | Sunny & Classic | Remsen Village Spacious and full of…" at bounding box center [214, 285] width 323 height 147
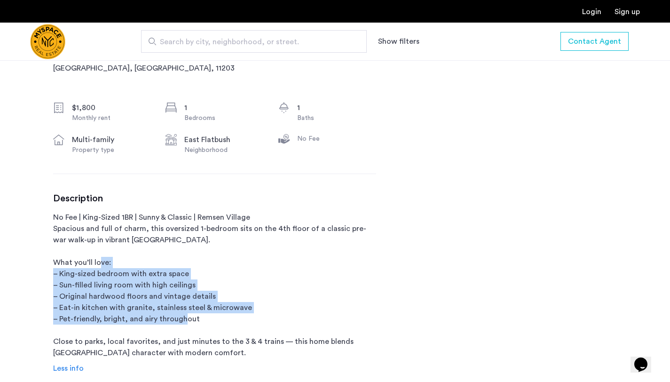
drag, startPoint x: 177, startPoint y: 320, endPoint x: 129, endPoint y: 267, distance: 70.9
click at [129, 267] on p "No Fee | King-Sized 1BR | Sunny & Classic | Remsen Village Spacious and full of…" at bounding box center [214, 285] width 323 height 147
drag, startPoint x: 129, startPoint y: 267, endPoint x: 178, endPoint y: 312, distance: 66.5
click at [178, 312] on p "No Fee | King-Sized 1BR | Sunny & Classic | Remsen Village Spacious and full of…" at bounding box center [214, 285] width 323 height 147
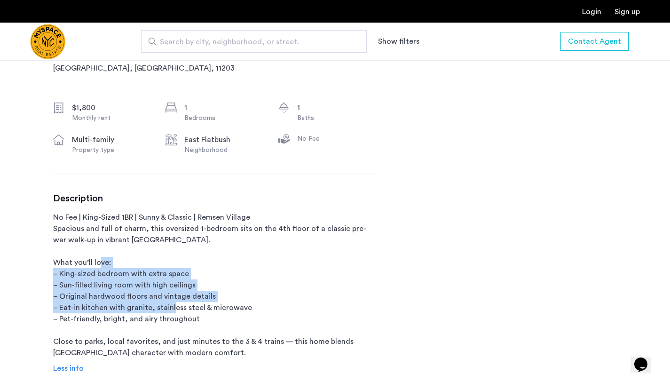
click at [178, 312] on p "No Fee | King-Sized 1BR | Sunny & Classic | Remsen Village Spacious and full of…" at bounding box center [214, 285] width 323 height 147
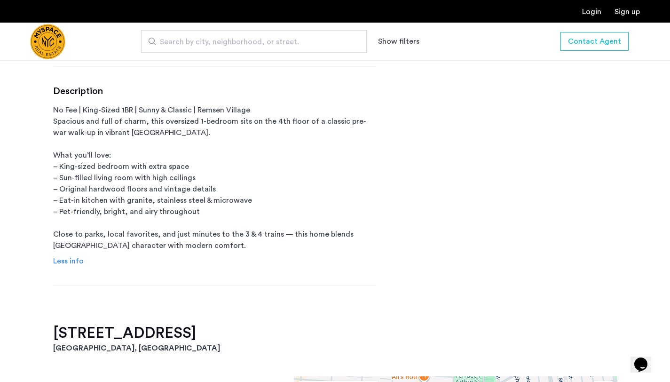
scroll to position [430, 0]
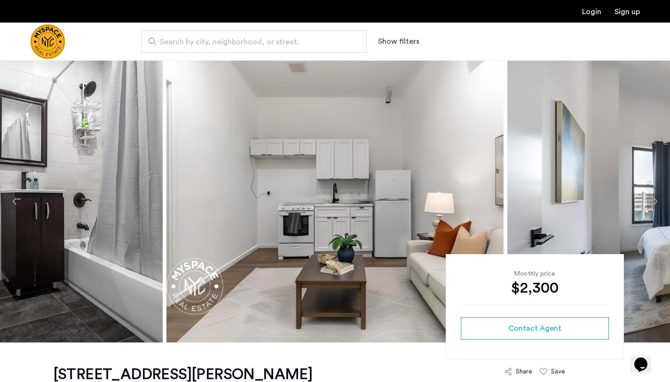
click at [654, 198] on button "Next apartment" at bounding box center [655, 201] width 16 height 16
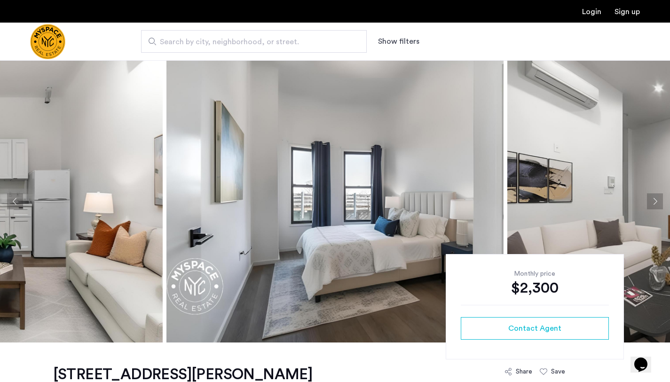
click at [654, 200] on button "Next apartment" at bounding box center [655, 201] width 16 height 16
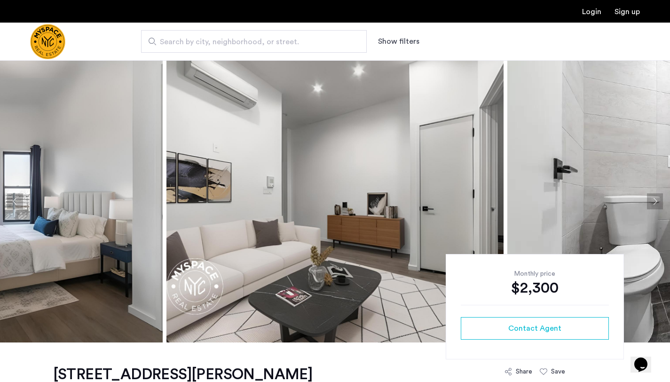
click at [654, 200] on button "Next apartment" at bounding box center [655, 201] width 16 height 16
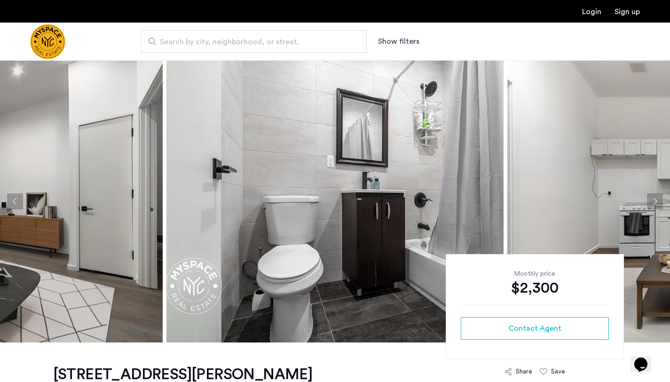
click at [654, 200] on button "Next apartment" at bounding box center [655, 201] width 16 height 16
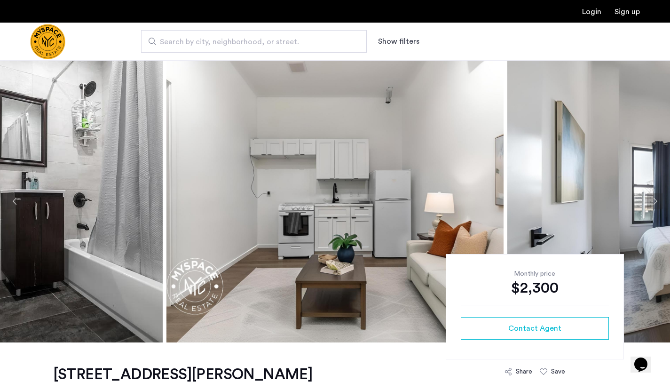
click at [654, 200] on button "Next apartment" at bounding box center [655, 201] width 16 height 16
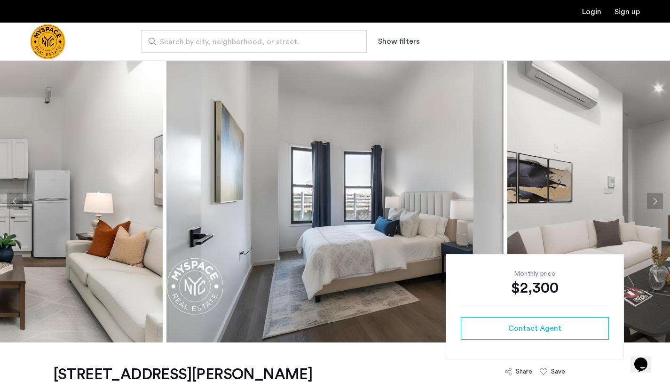
click at [655, 200] on button "Next apartment" at bounding box center [655, 201] width 16 height 16
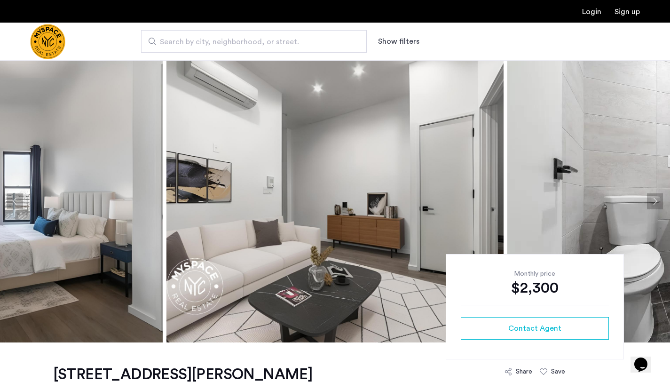
click at [655, 200] on button "Next apartment" at bounding box center [655, 201] width 16 height 16
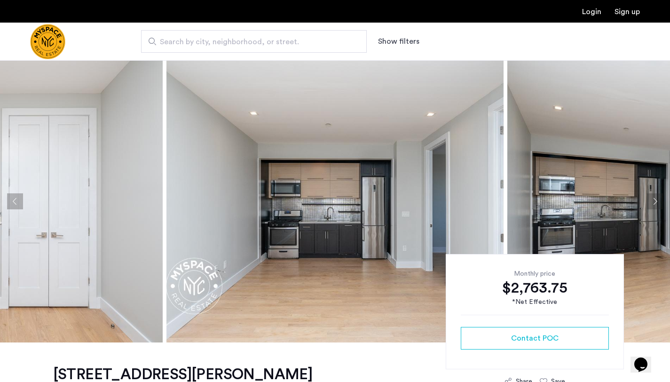
click at [657, 200] on button "Next apartment" at bounding box center [655, 201] width 16 height 16
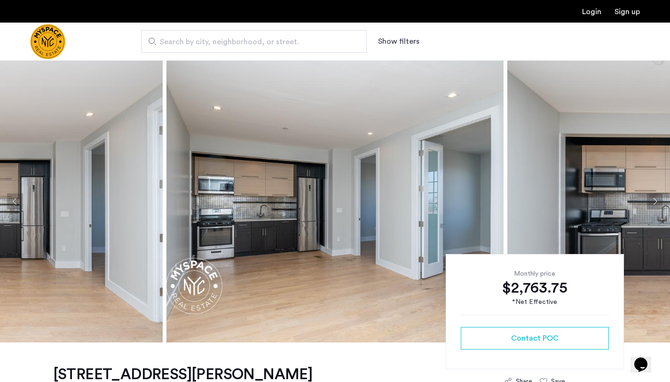
click at [657, 200] on button "Next apartment" at bounding box center [655, 201] width 16 height 16
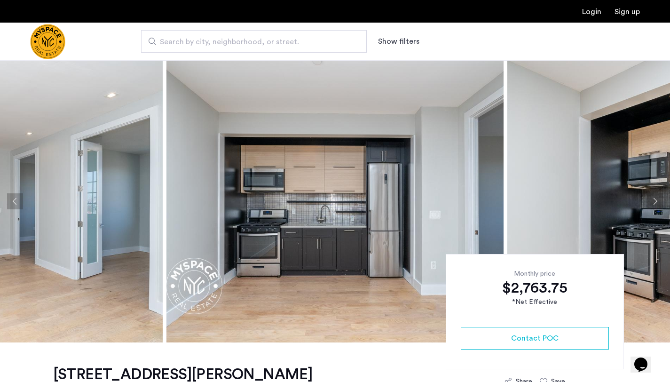
click at [657, 200] on button "Next apartment" at bounding box center [655, 201] width 16 height 16
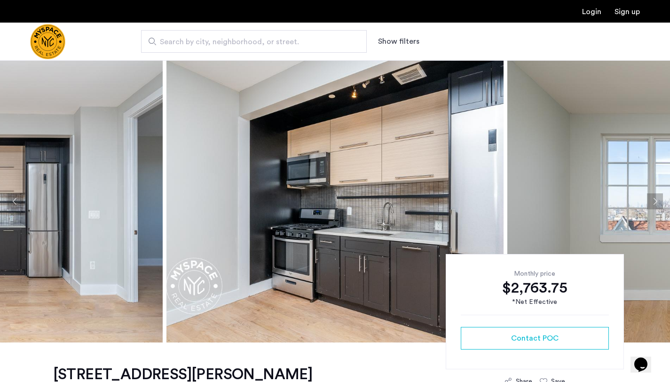
click at [657, 200] on button "Next apartment" at bounding box center [655, 201] width 16 height 16
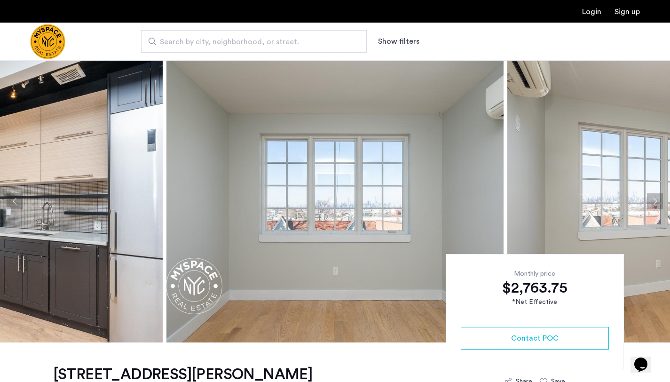
click at [657, 200] on button "Next apartment" at bounding box center [655, 201] width 16 height 16
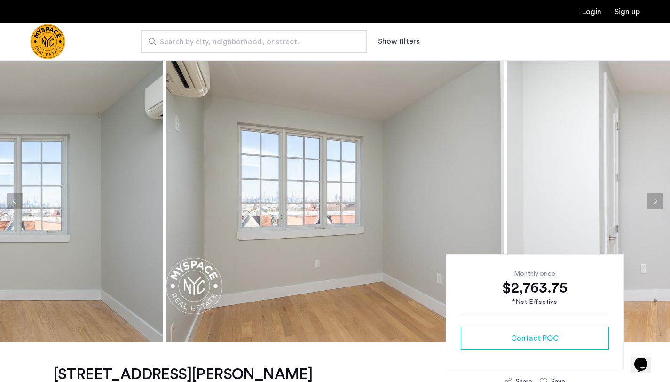
click at [657, 200] on button "Next apartment" at bounding box center [655, 201] width 16 height 16
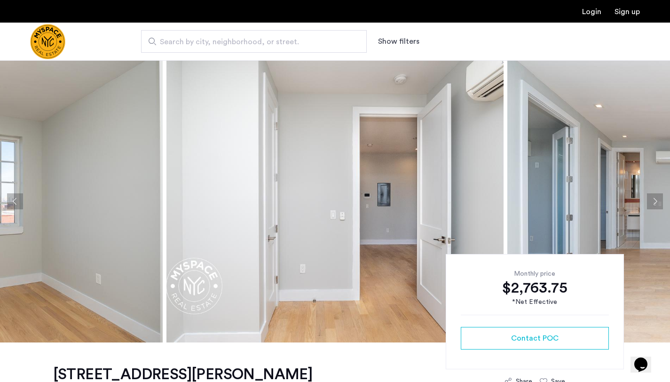
click at [657, 200] on button "Next apartment" at bounding box center [655, 201] width 16 height 16
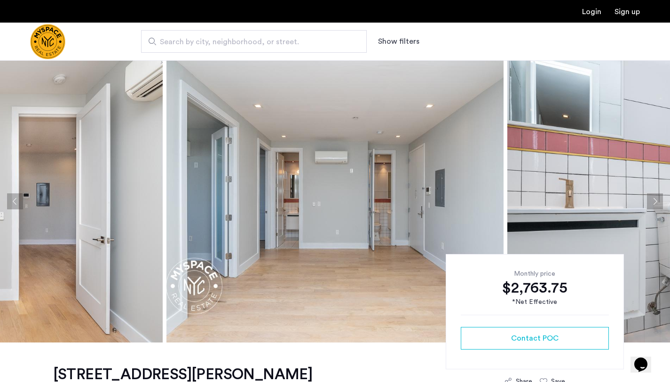
click at [657, 200] on button "Next apartment" at bounding box center [655, 201] width 16 height 16
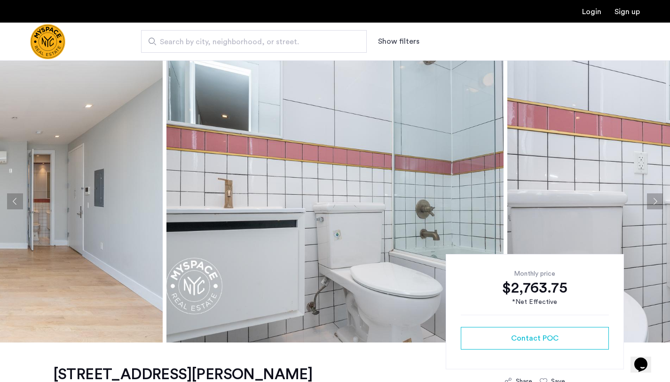
click at [657, 200] on button "Next apartment" at bounding box center [655, 201] width 16 height 16
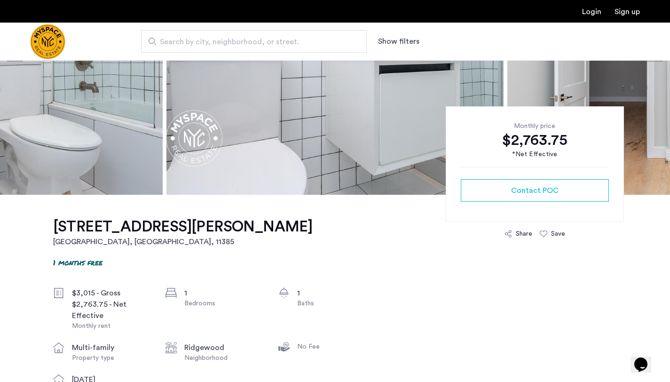
scroll to position [149, 0]
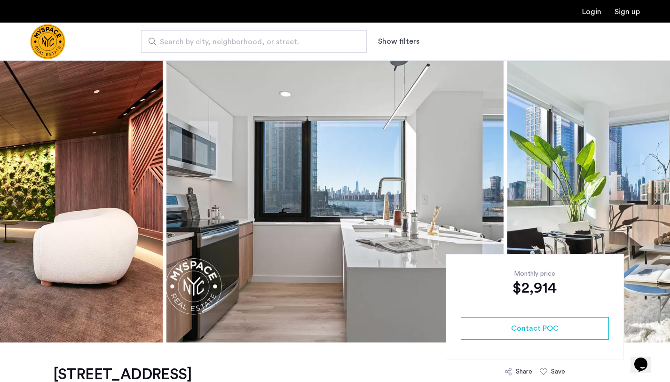
click at [654, 198] on button "Next apartment" at bounding box center [655, 201] width 16 height 16
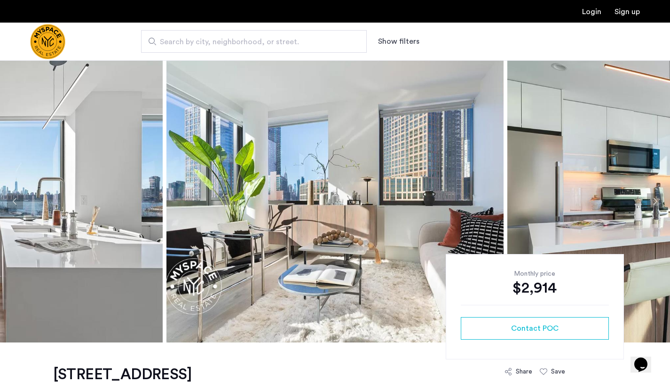
click at [654, 198] on button "Next apartment" at bounding box center [655, 201] width 16 height 16
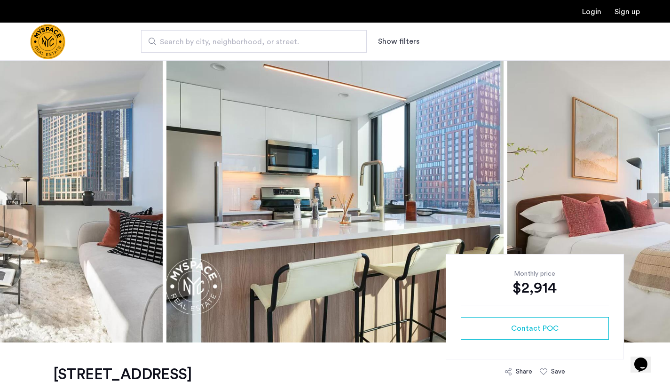
click at [654, 198] on button "Next apartment" at bounding box center [655, 201] width 16 height 16
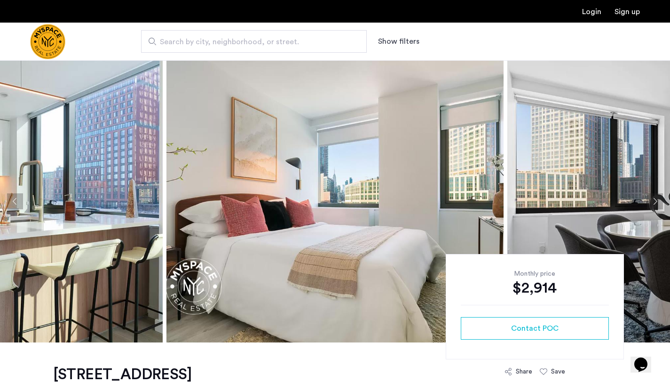
click at [654, 198] on button "Next apartment" at bounding box center [655, 201] width 16 height 16
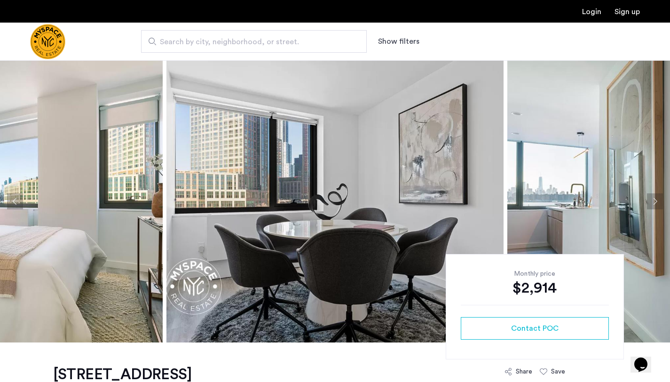
click at [654, 198] on button "Next apartment" at bounding box center [655, 201] width 16 height 16
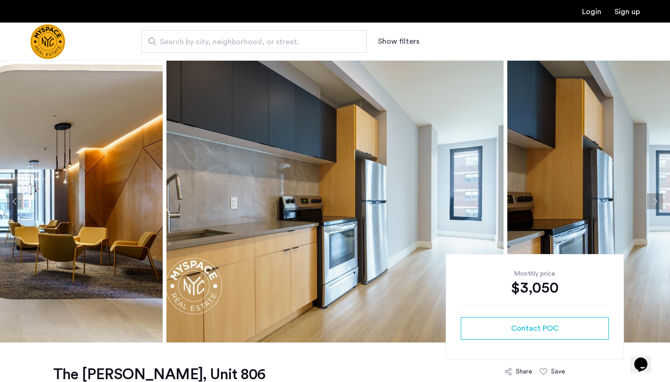
click at [652, 203] on button "Next apartment" at bounding box center [655, 201] width 16 height 16
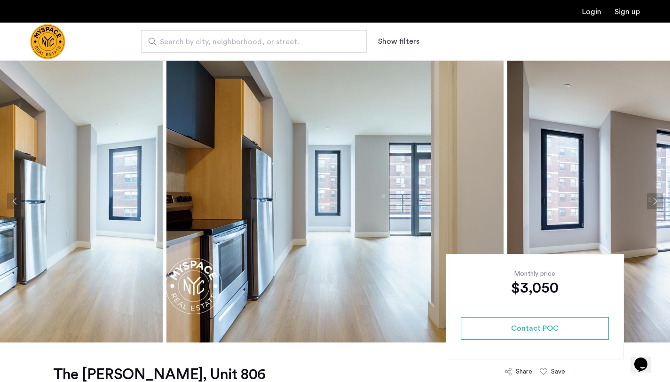
click at [652, 202] on button "Next apartment" at bounding box center [655, 201] width 16 height 16
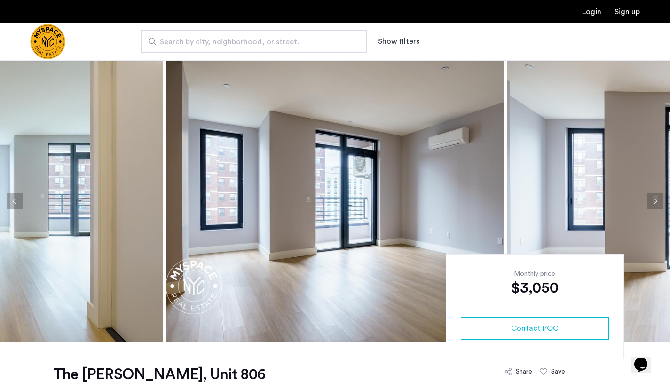
click at [652, 202] on button "Next apartment" at bounding box center [655, 201] width 16 height 16
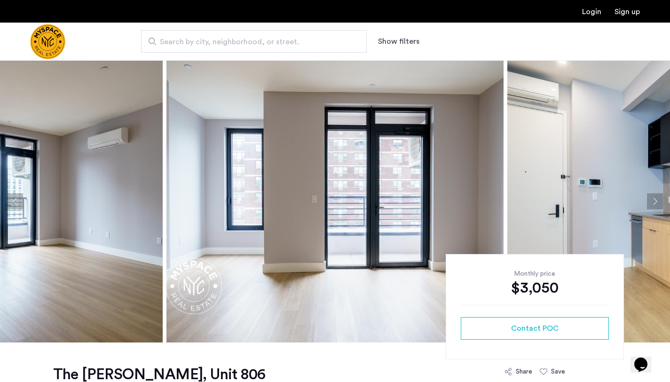
click at [652, 202] on button "Next apartment" at bounding box center [655, 201] width 16 height 16
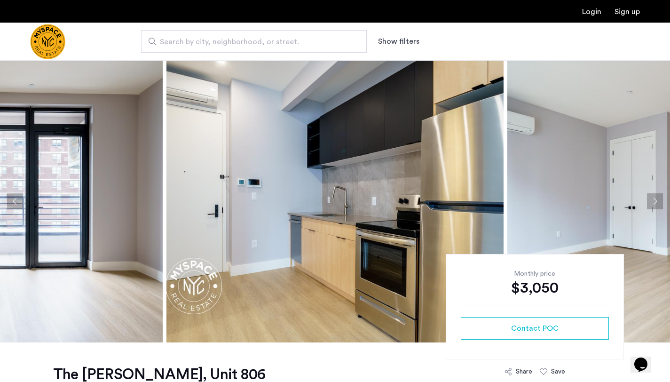
click at [652, 202] on button "Next apartment" at bounding box center [655, 201] width 16 height 16
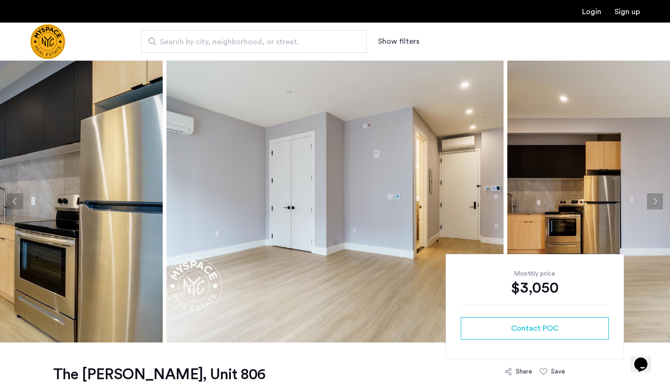
click at [652, 202] on button "Next apartment" at bounding box center [655, 201] width 16 height 16
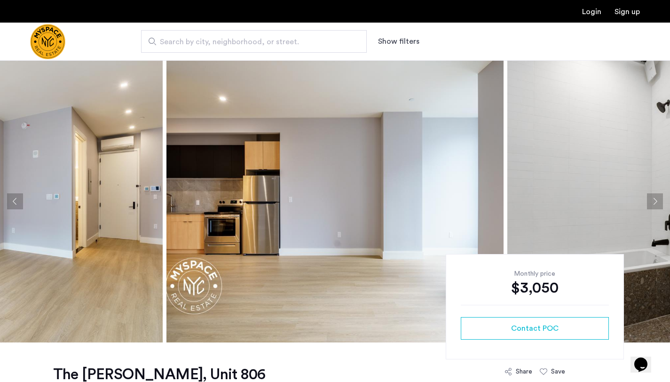
click at [652, 202] on button "Next apartment" at bounding box center [655, 201] width 16 height 16
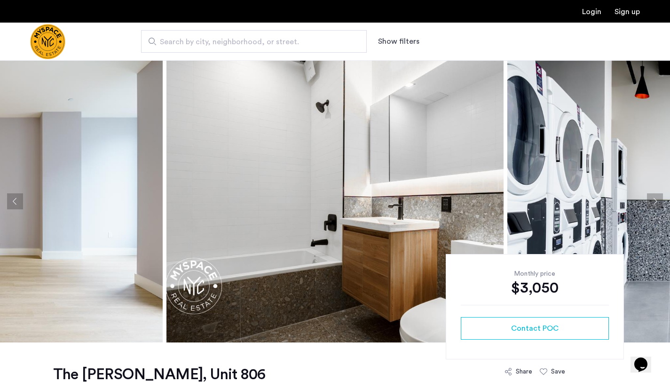
click at [652, 202] on button "Next apartment" at bounding box center [655, 201] width 16 height 16
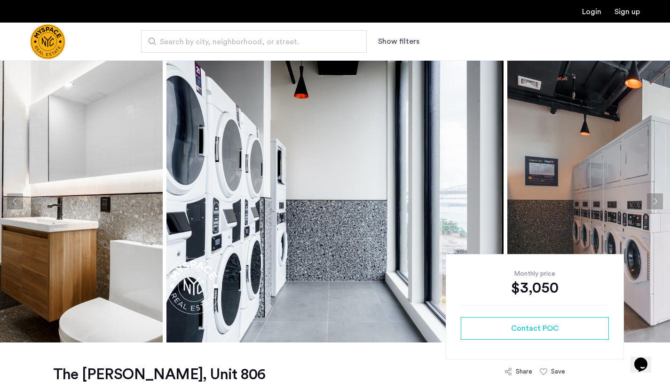
click at [652, 202] on button "Next apartment" at bounding box center [655, 201] width 16 height 16
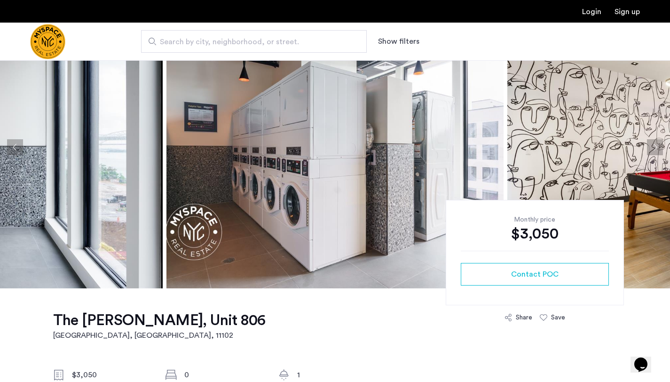
scroll to position [177, 0]
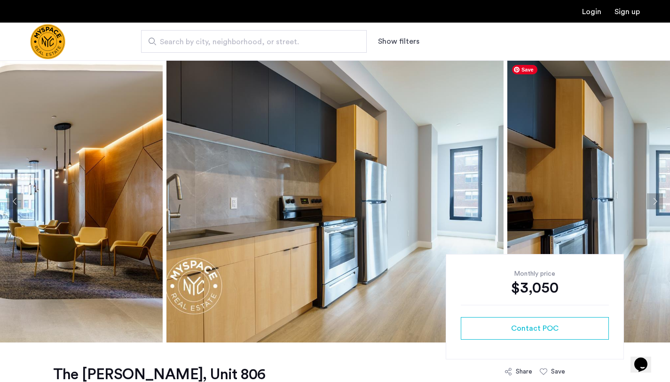
click at [653, 198] on button "Next apartment" at bounding box center [655, 201] width 16 height 16
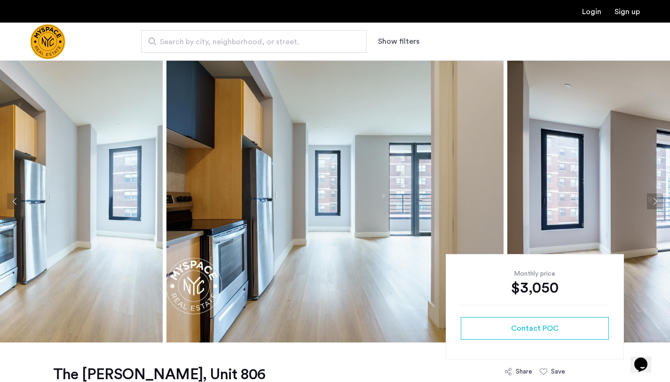
click at [653, 198] on button "Next apartment" at bounding box center [655, 201] width 16 height 16
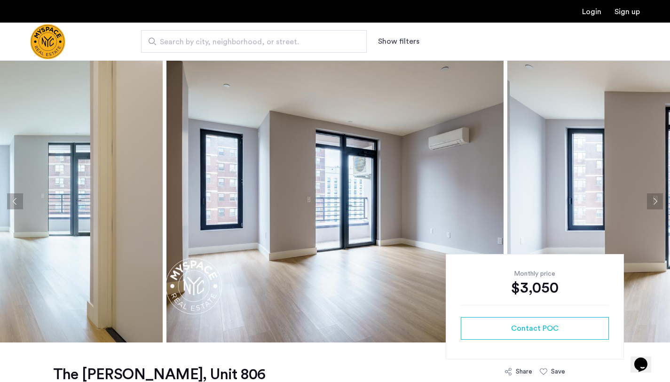
click at [653, 198] on button "Next apartment" at bounding box center [655, 201] width 16 height 16
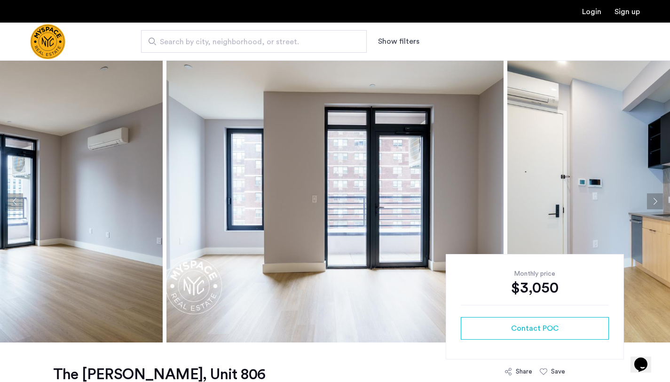
click at [653, 198] on button "Next apartment" at bounding box center [655, 201] width 16 height 16
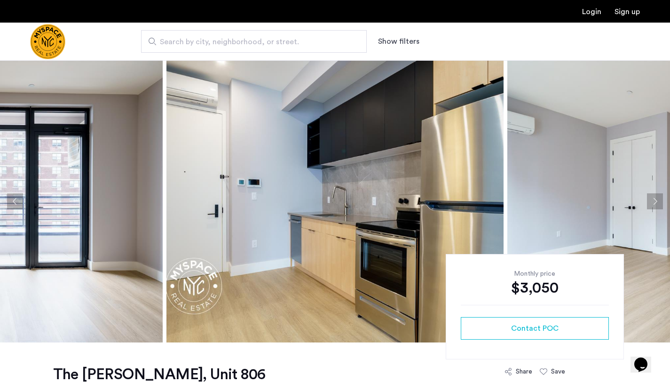
click at [653, 198] on button "Next apartment" at bounding box center [655, 201] width 16 height 16
